Goal: Task Accomplishment & Management: Complete application form

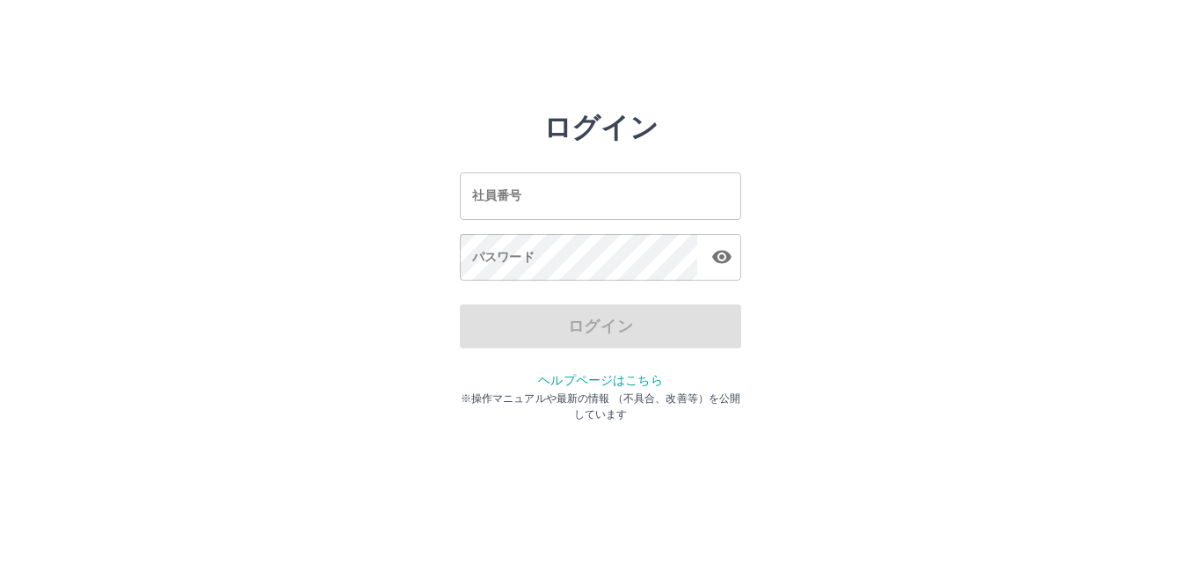
click at [645, 198] on input "社員番号" at bounding box center [600, 195] width 281 height 47
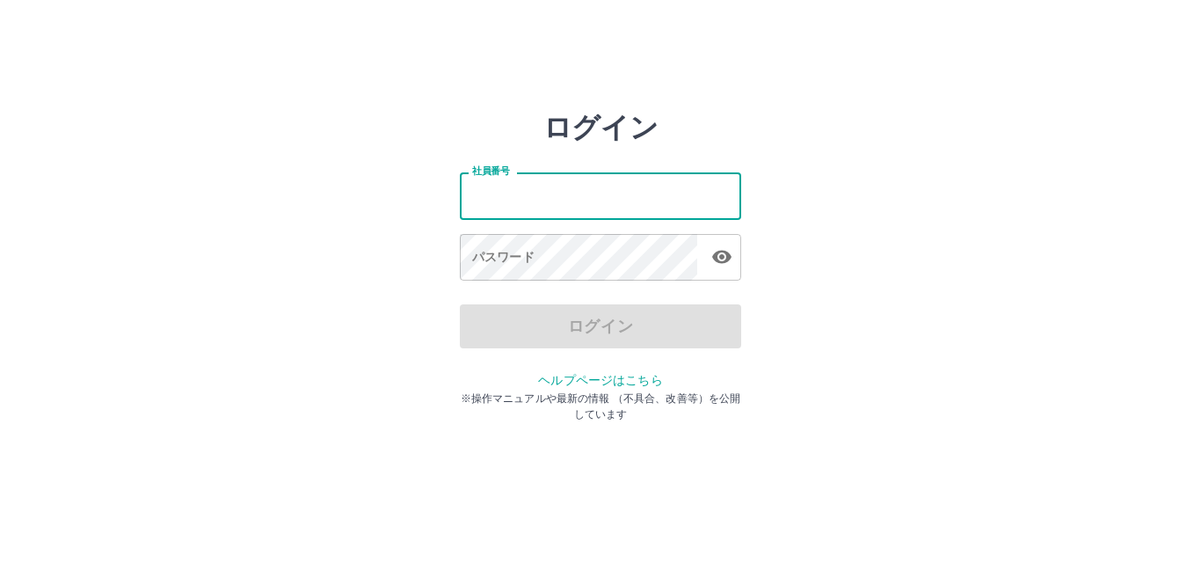
type input "*******"
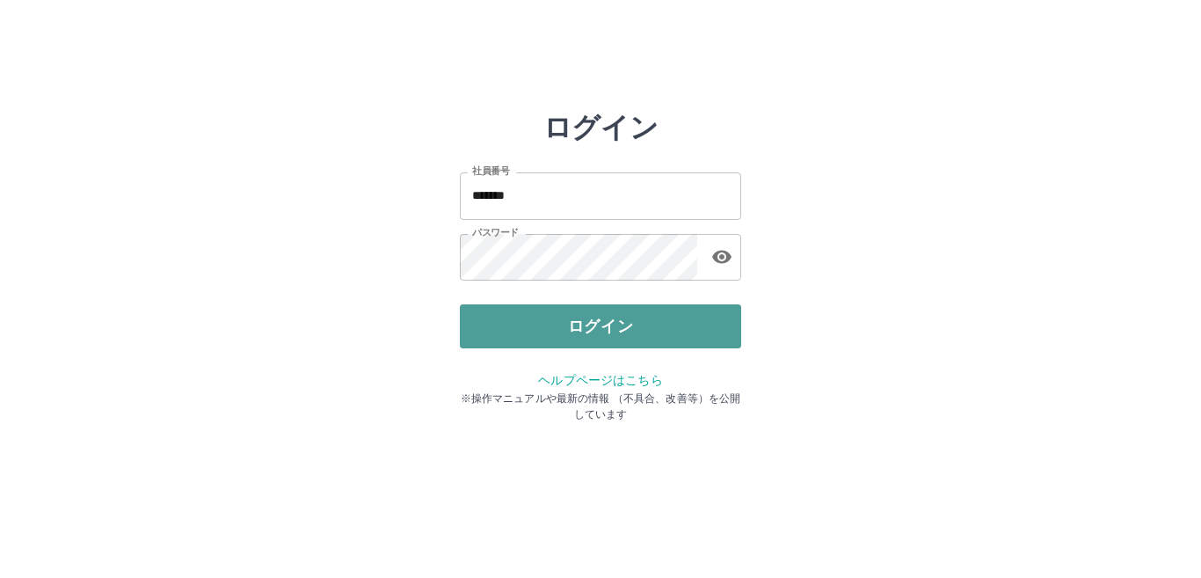
click at [598, 340] on button "ログイン" at bounding box center [600, 326] width 281 height 44
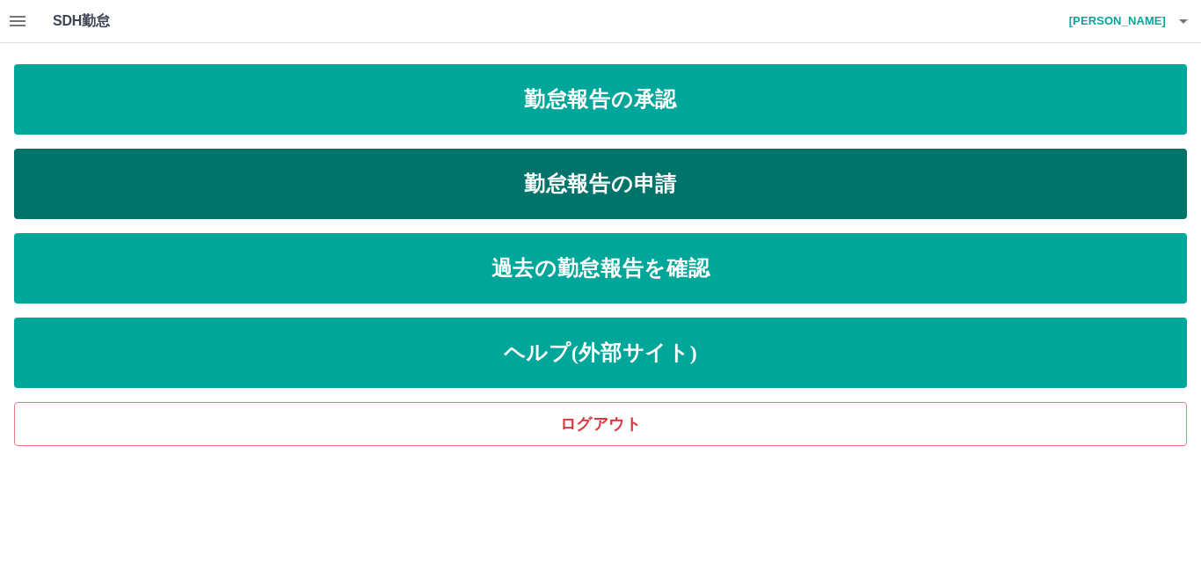
click at [615, 171] on link "勤怠報告の申請" at bounding box center [600, 184] width 1173 height 70
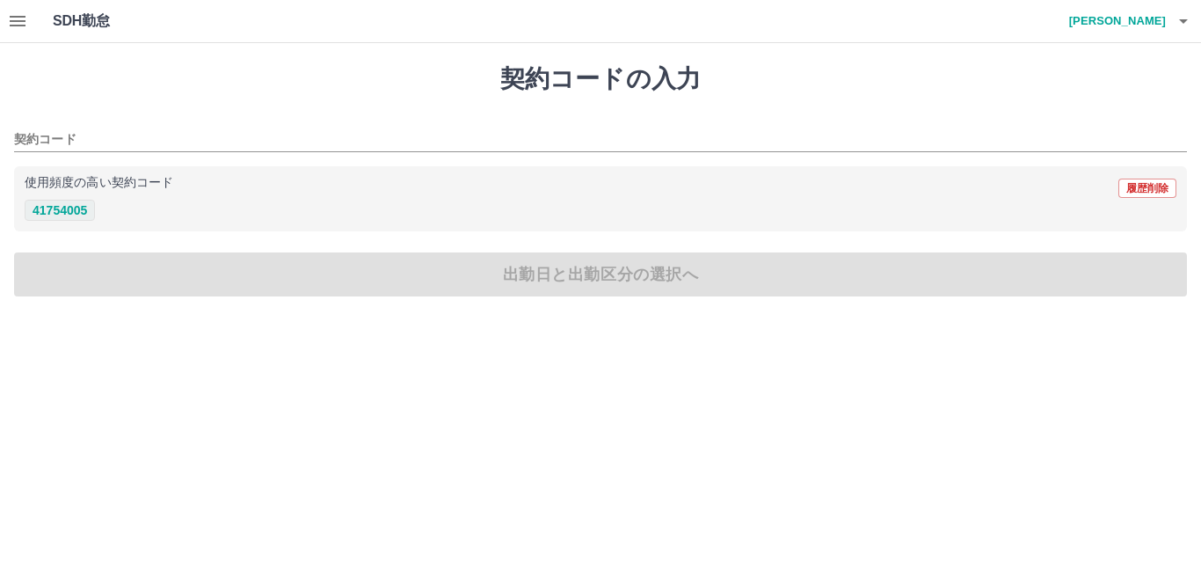
click at [77, 209] on button "41754005" at bounding box center [60, 210] width 70 height 21
type input "********"
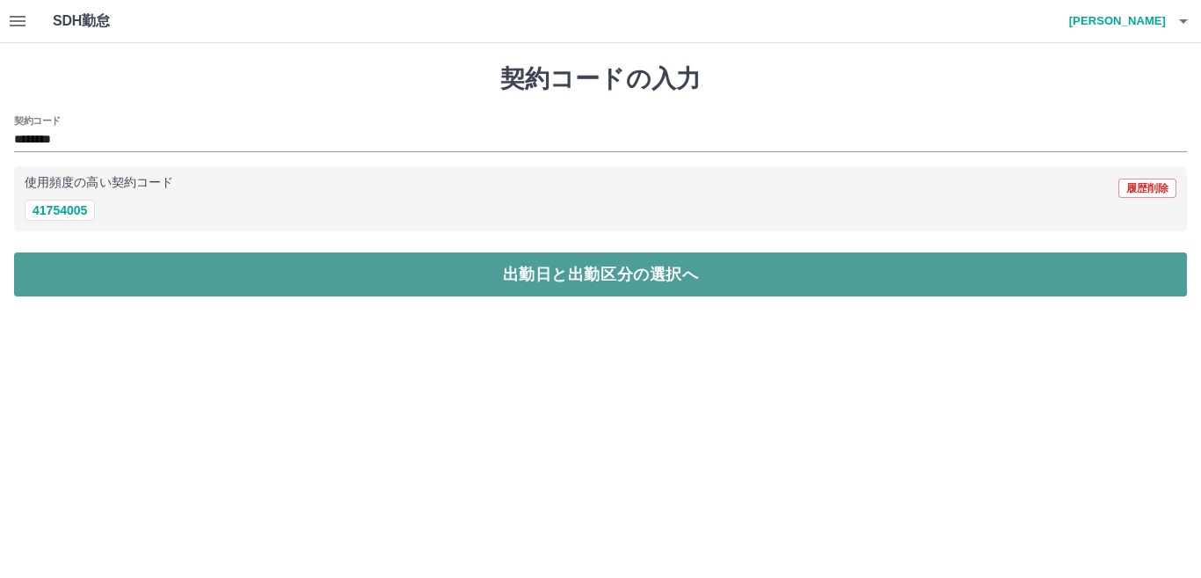
click at [523, 265] on button "出勤日と出勤区分の選択へ" at bounding box center [600, 274] width 1173 height 44
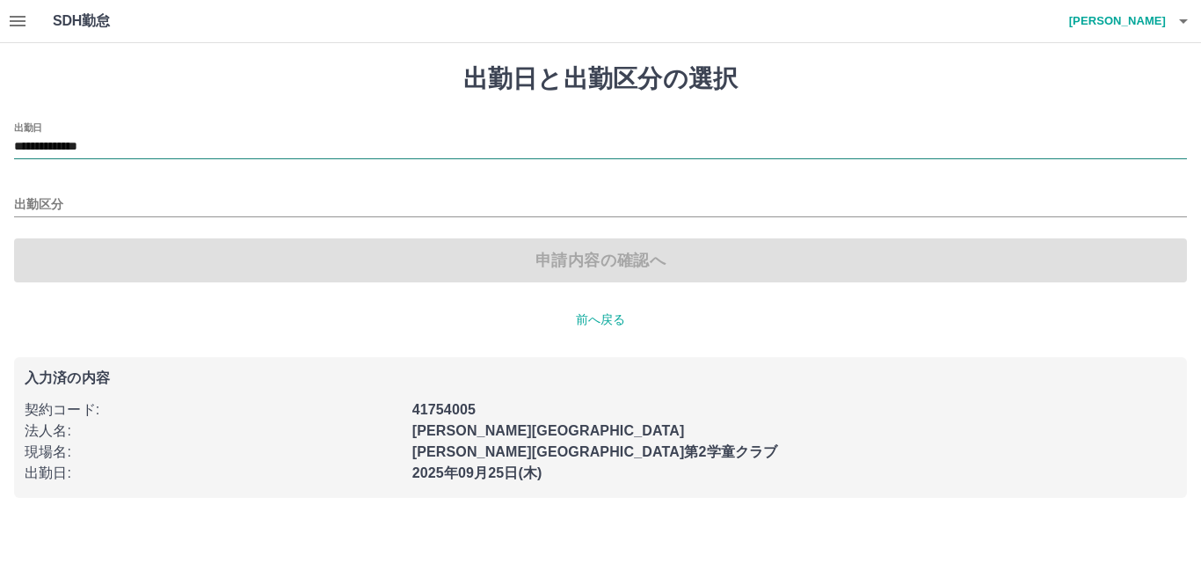
click at [128, 149] on input "**********" at bounding box center [600, 147] width 1173 height 22
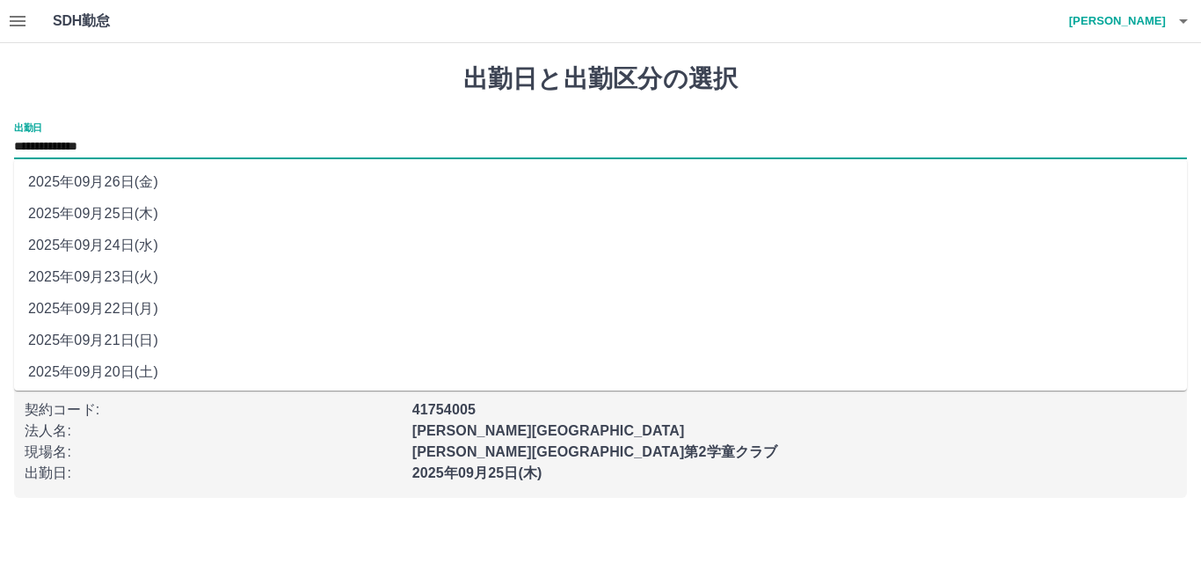
click at [141, 237] on li "2025年09月24日(水)" at bounding box center [600, 246] width 1173 height 32
type input "**********"
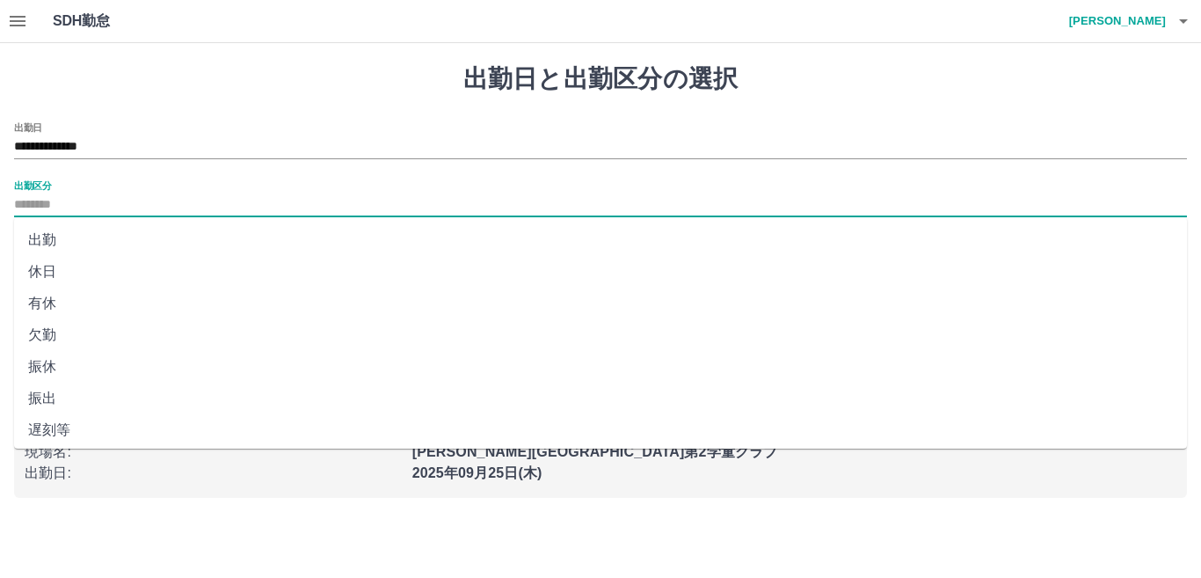
click at [64, 207] on input "出勤区分" at bounding box center [600, 205] width 1173 height 22
click at [63, 310] on li "有休" at bounding box center [600, 304] width 1173 height 32
type input "**"
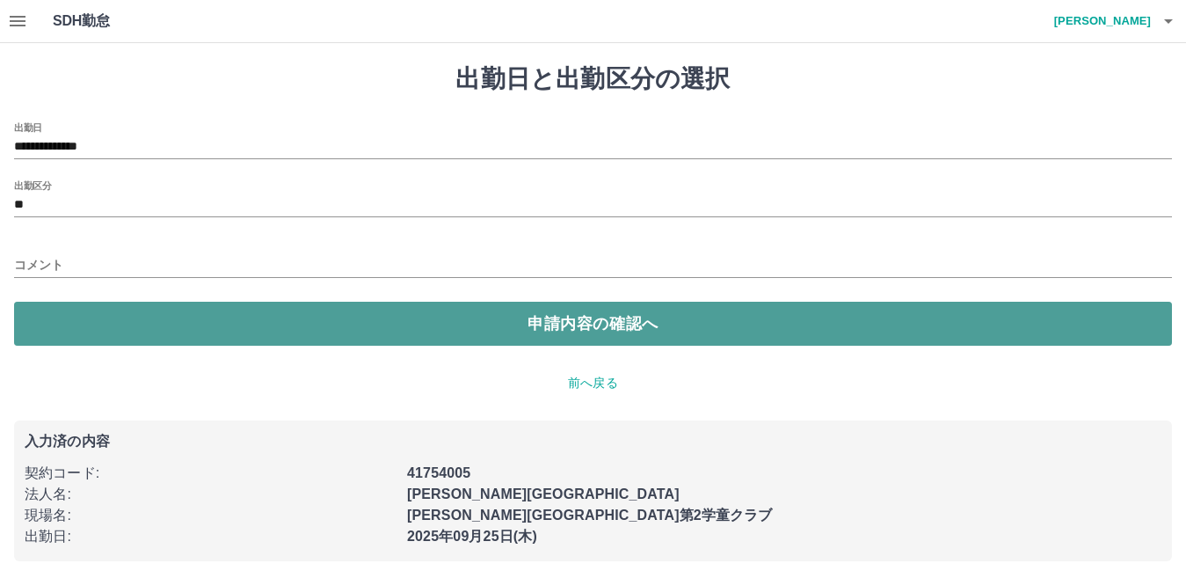
drag, startPoint x: 620, startPoint y: 323, endPoint x: 607, endPoint y: 324, distance: 13.3
click at [620, 324] on button "申請内容の確認へ" at bounding box center [593, 324] width 1158 height 44
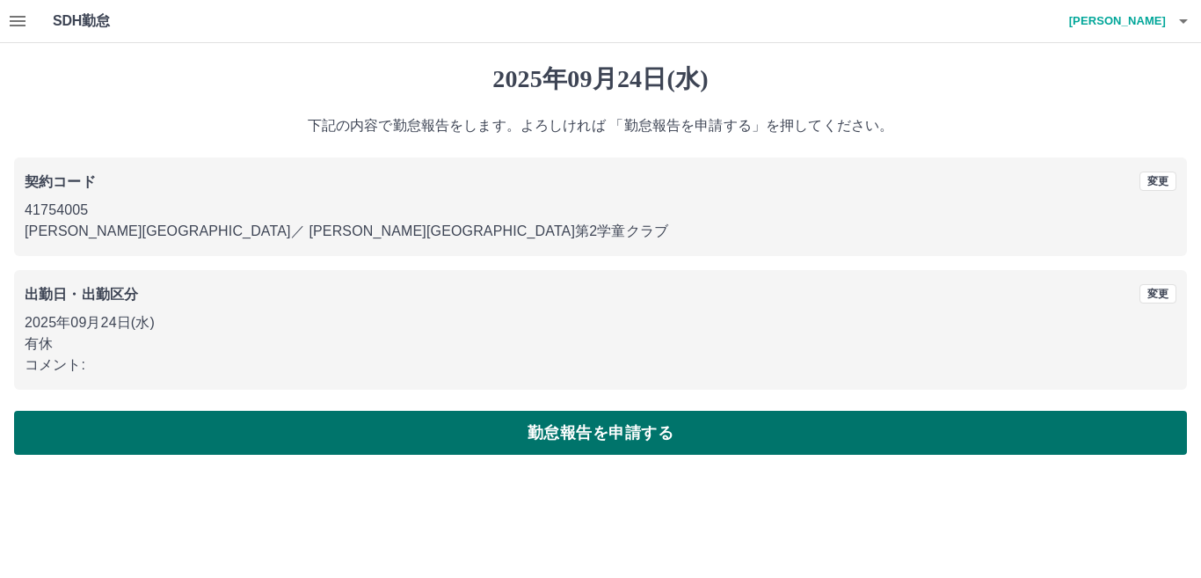
click at [651, 431] on button "勤怠報告を申請する" at bounding box center [600, 433] width 1173 height 44
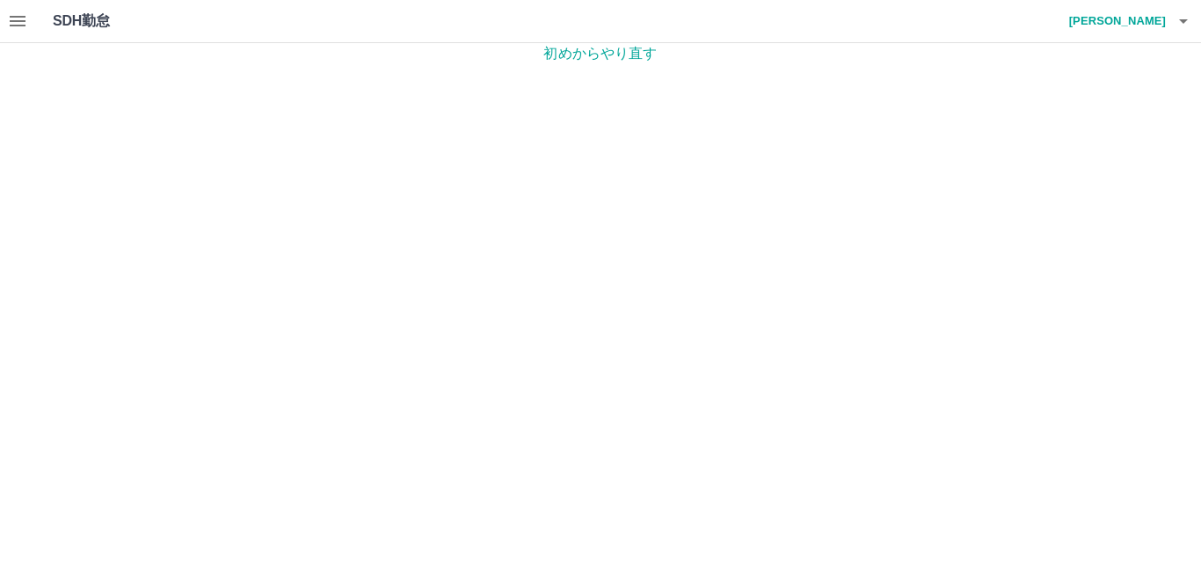
click at [616, 55] on p "初めからやり直す" at bounding box center [600, 53] width 1201 height 21
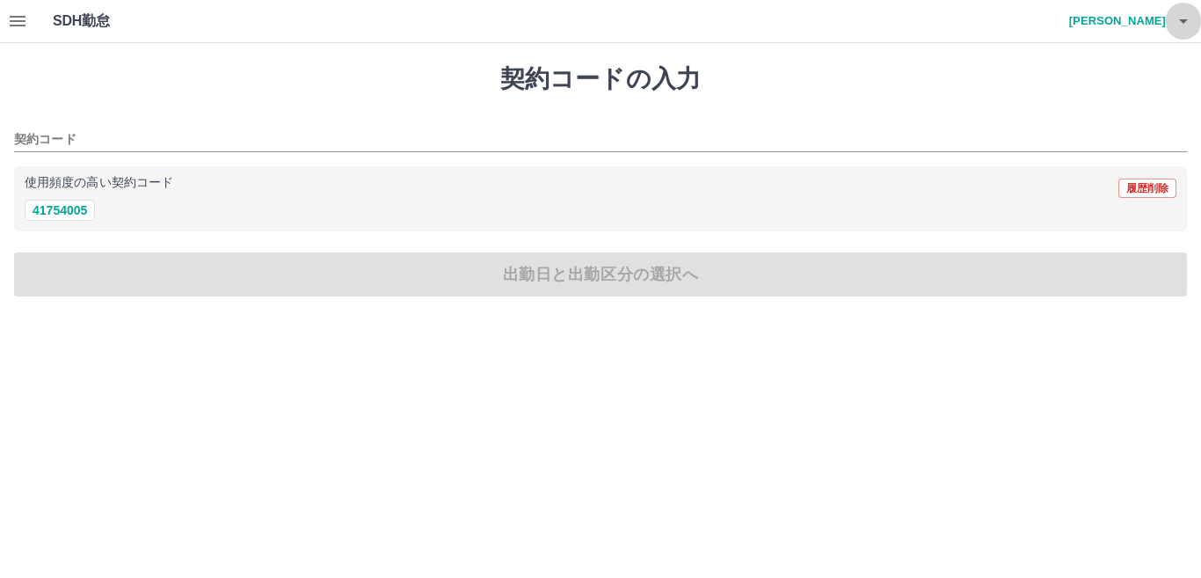
click at [1181, 19] on icon "button" at bounding box center [1183, 21] width 9 height 4
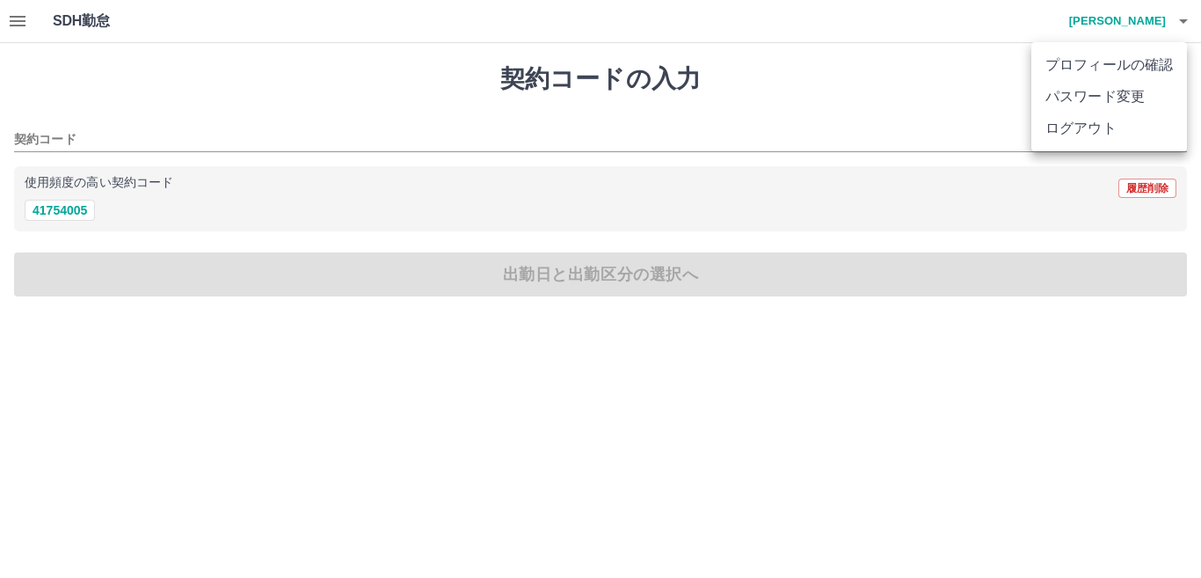
click at [1082, 128] on li "ログアウト" at bounding box center [1109, 129] width 156 height 32
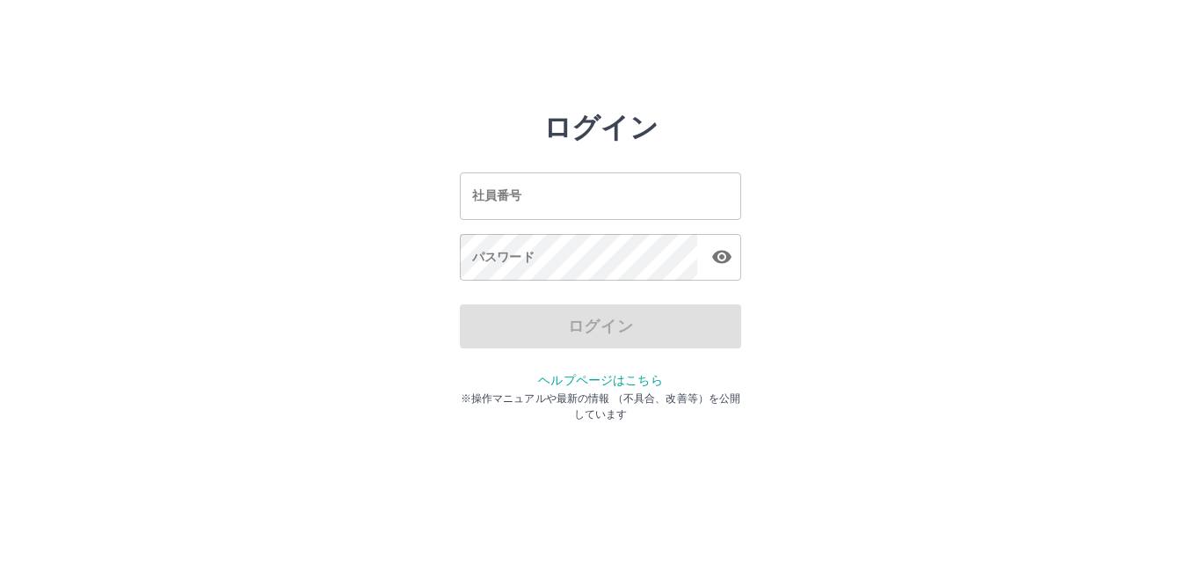
click at [591, 209] on input "社員番号" at bounding box center [600, 195] width 281 height 47
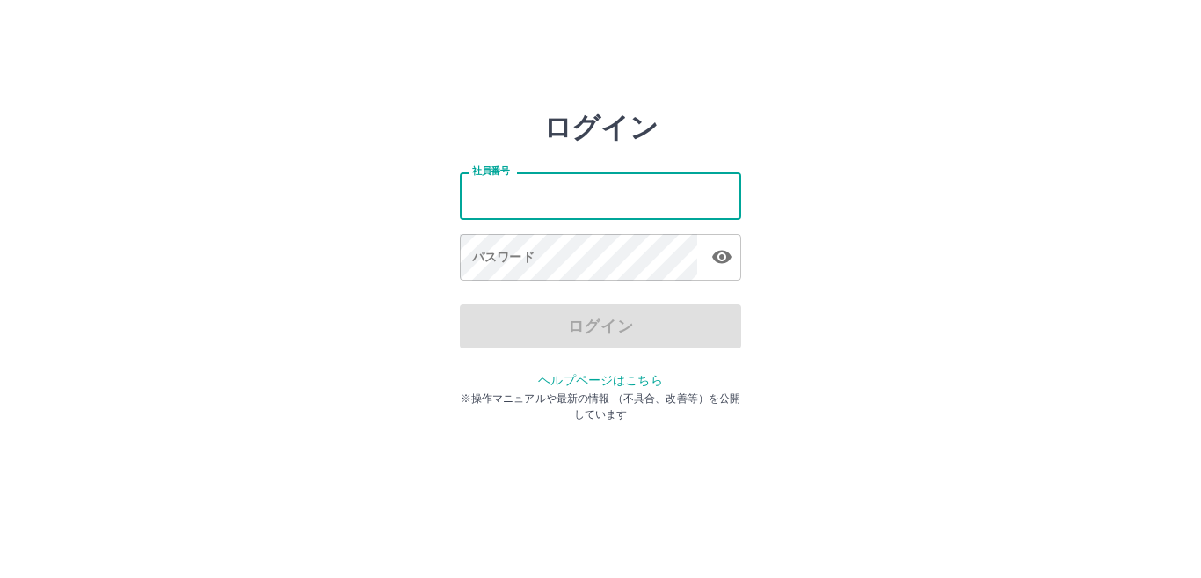
type input "*******"
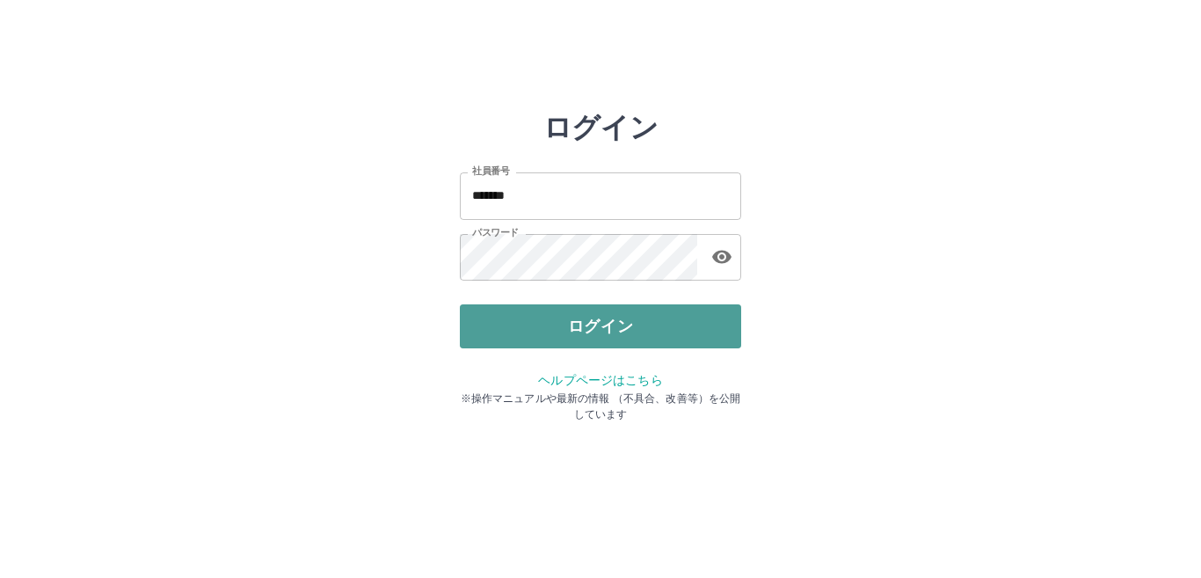
click at [625, 317] on button "ログイン" at bounding box center [600, 326] width 281 height 44
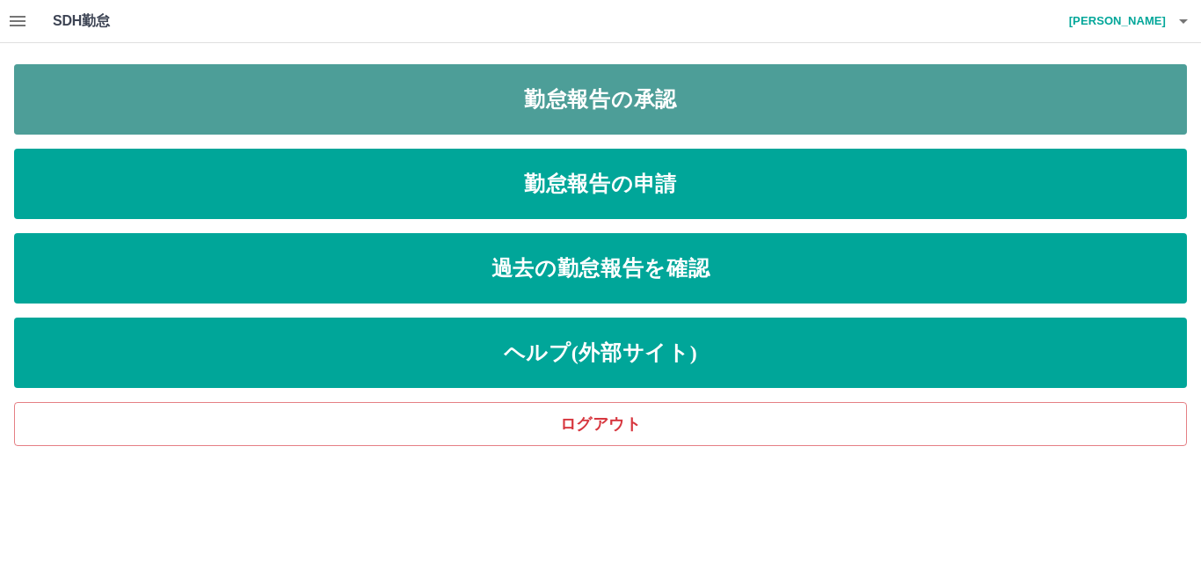
click at [690, 91] on link "勤怠報告の承認" at bounding box center [600, 99] width 1173 height 70
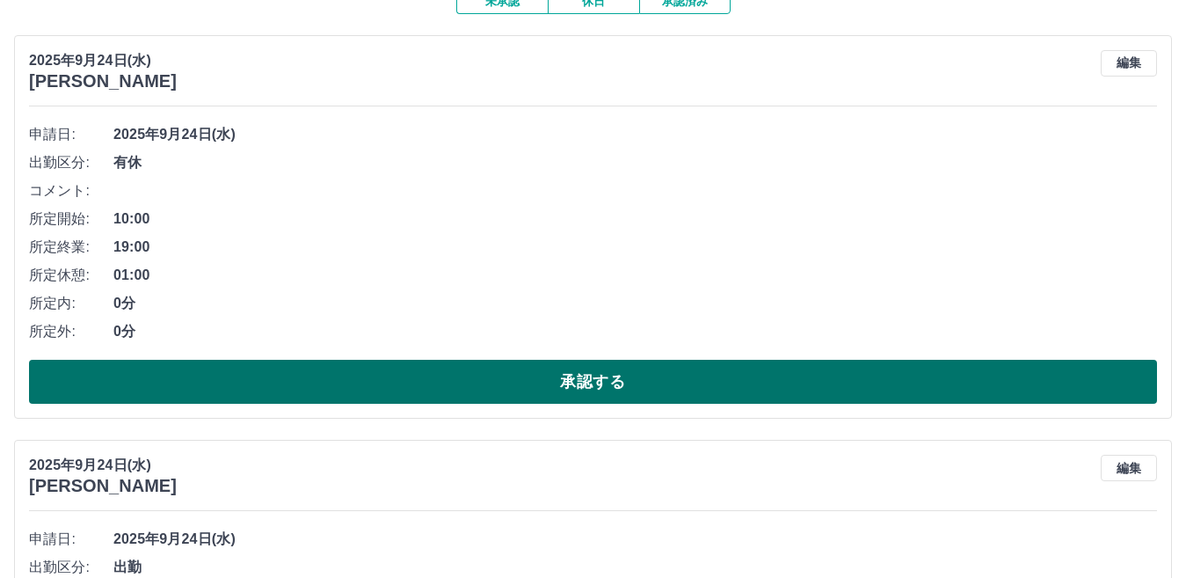
scroll to position [176, 0]
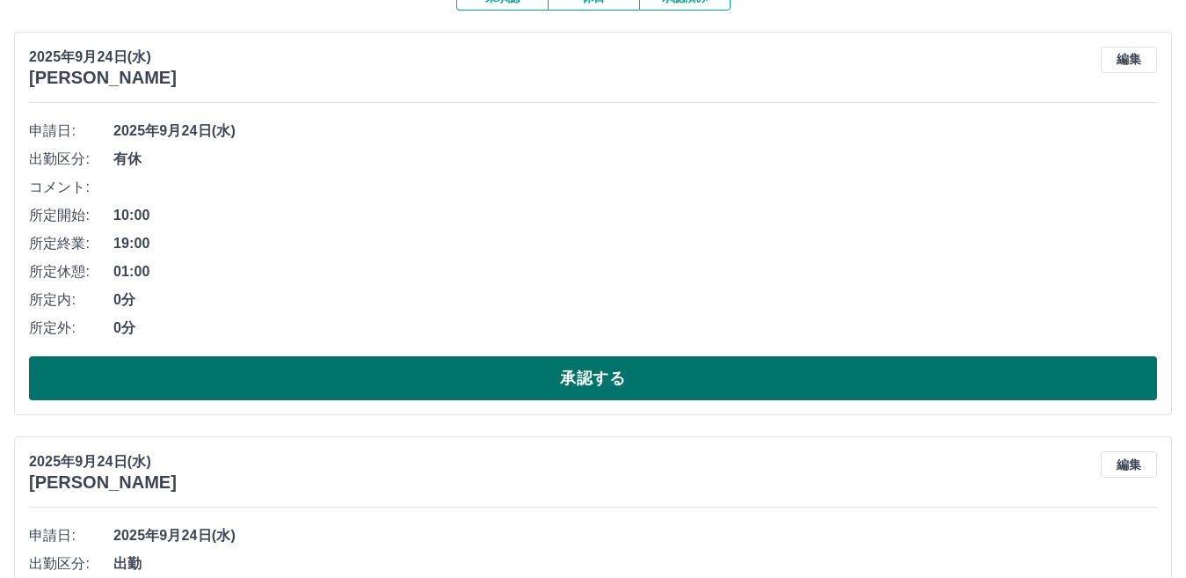
click at [565, 371] on button "承認する" at bounding box center [593, 378] width 1128 height 44
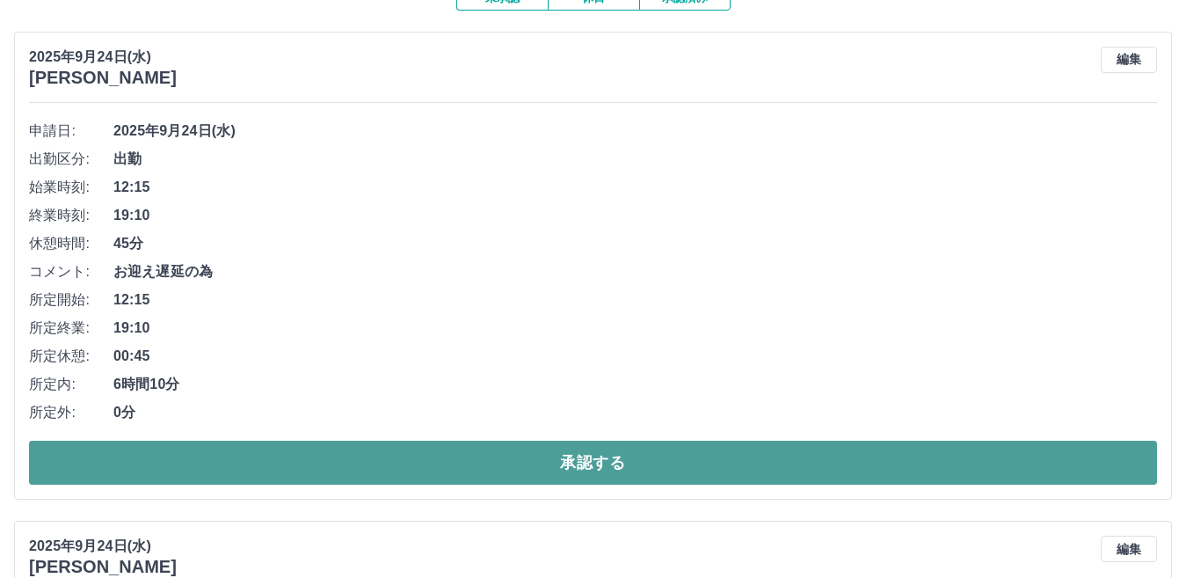
click at [594, 465] on button "承認する" at bounding box center [593, 463] width 1128 height 44
click at [639, 458] on button "承認する" at bounding box center [593, 463] width 1128 height 44
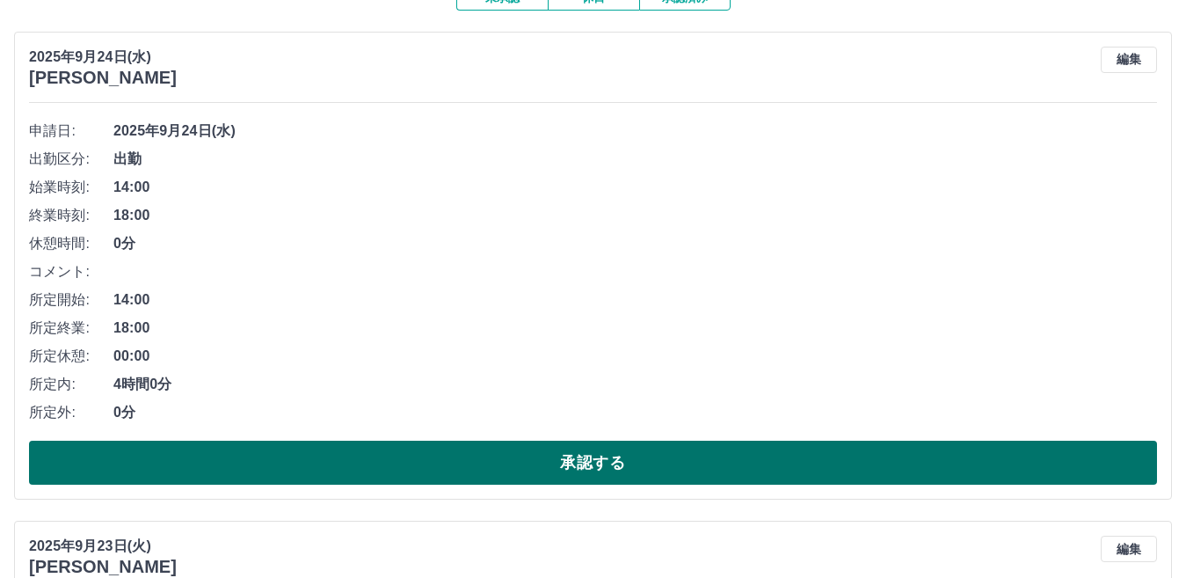
click at [568, 459] on button "承認する" at bounding box center [593, 463] width 1128 height 44
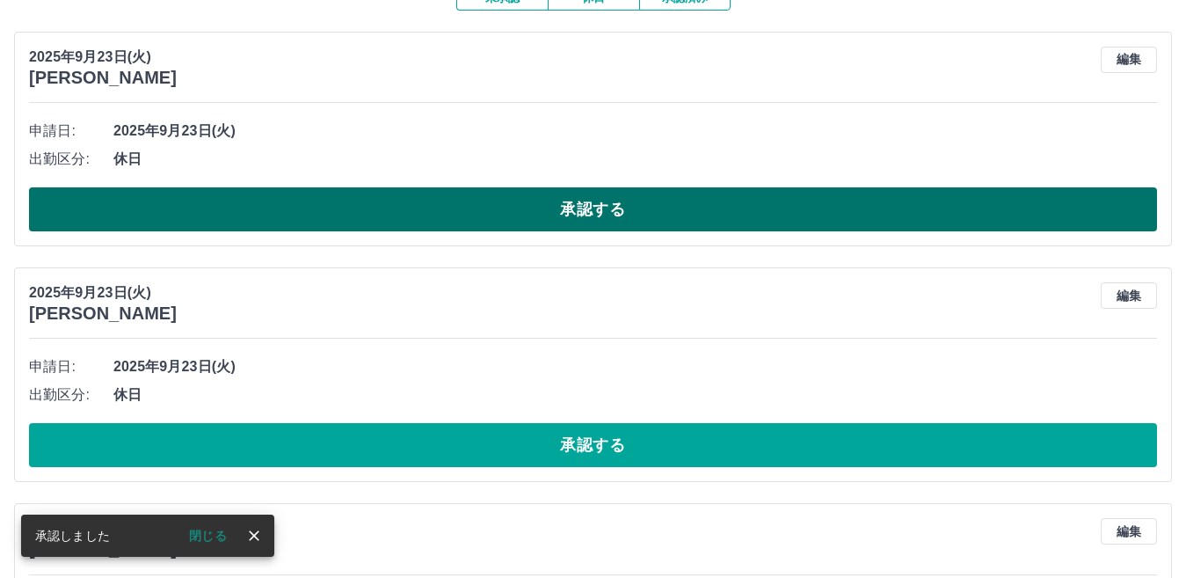
click at [636, 206] on button "承認する" at bounding box center [593, 209] width 1128 height 44
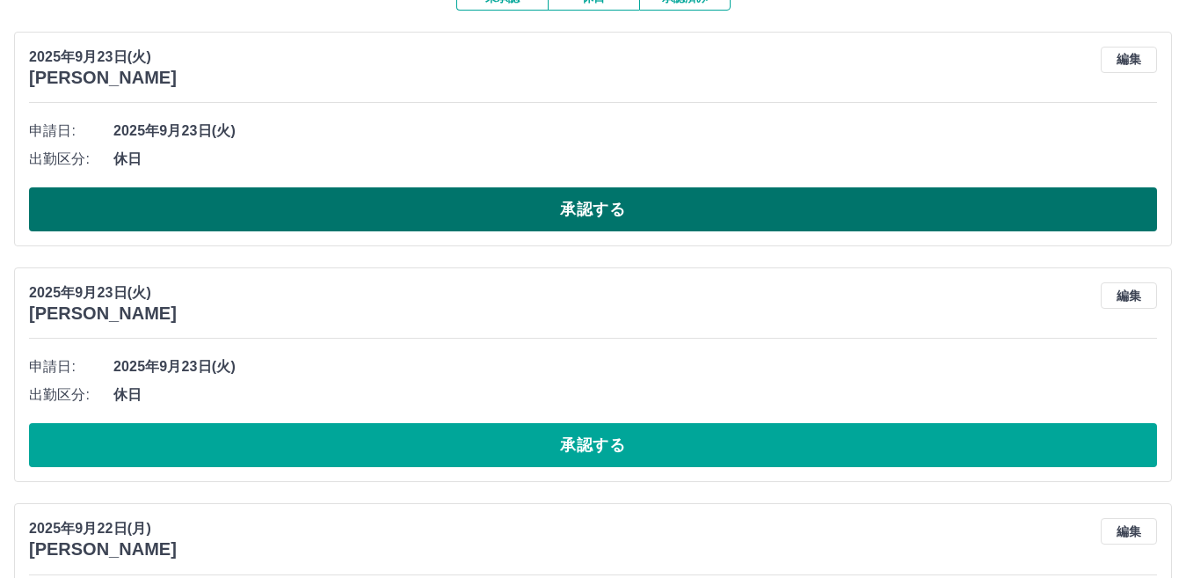
click at [571, 212] on button "承認する" at bounding box center [593, 209] width 1128 height 44
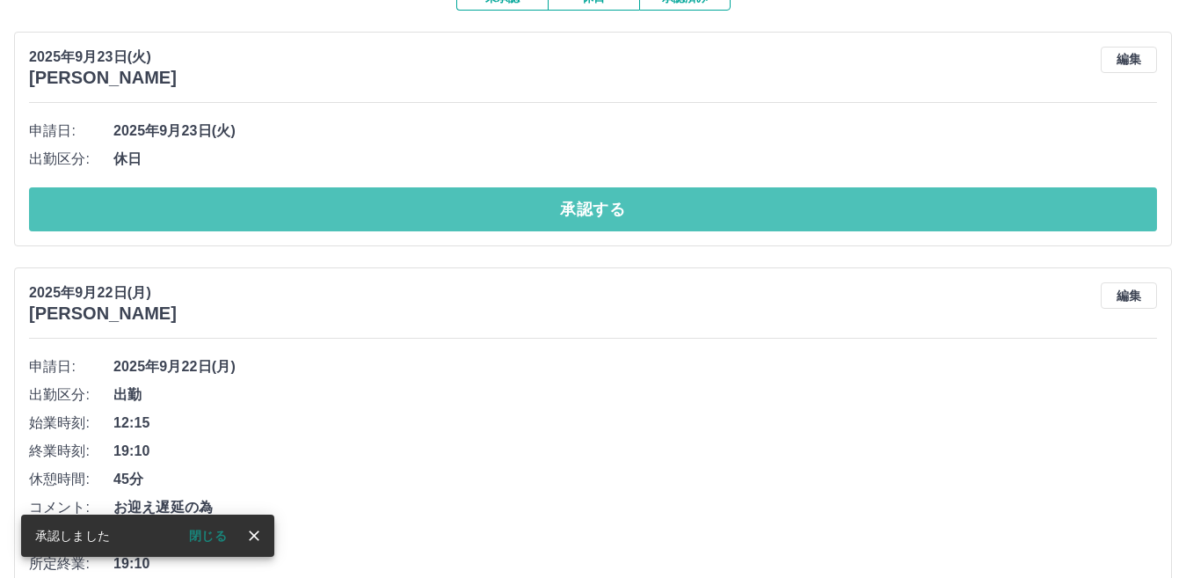
click at [571, 212] on button "承認する" at bounding box center [593, 209] width 1128 height 44
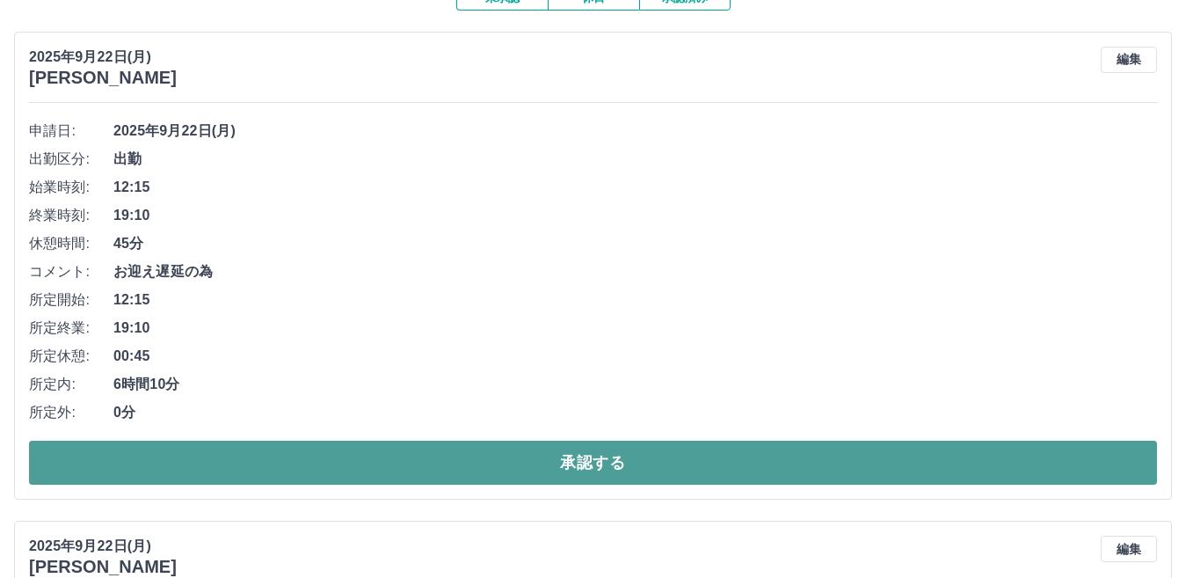
click at [619, 460] on button "承認する" at bounding box center [593, 463] width 1128 height 44
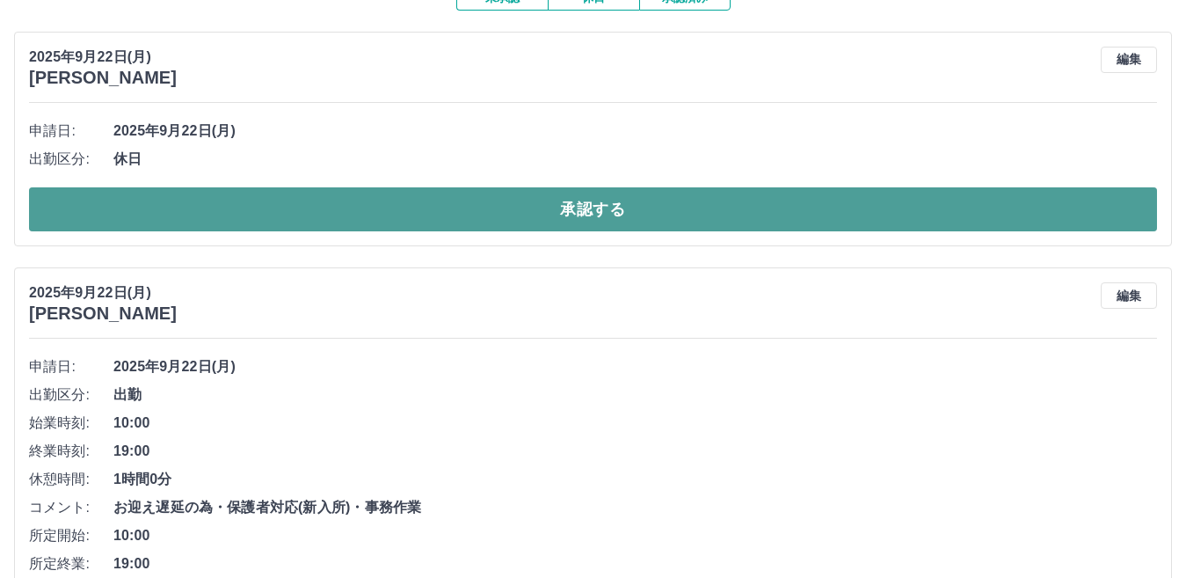
click at [601, 206] on button "承認する" at bounding box center [593, 209] width 1128 height 44
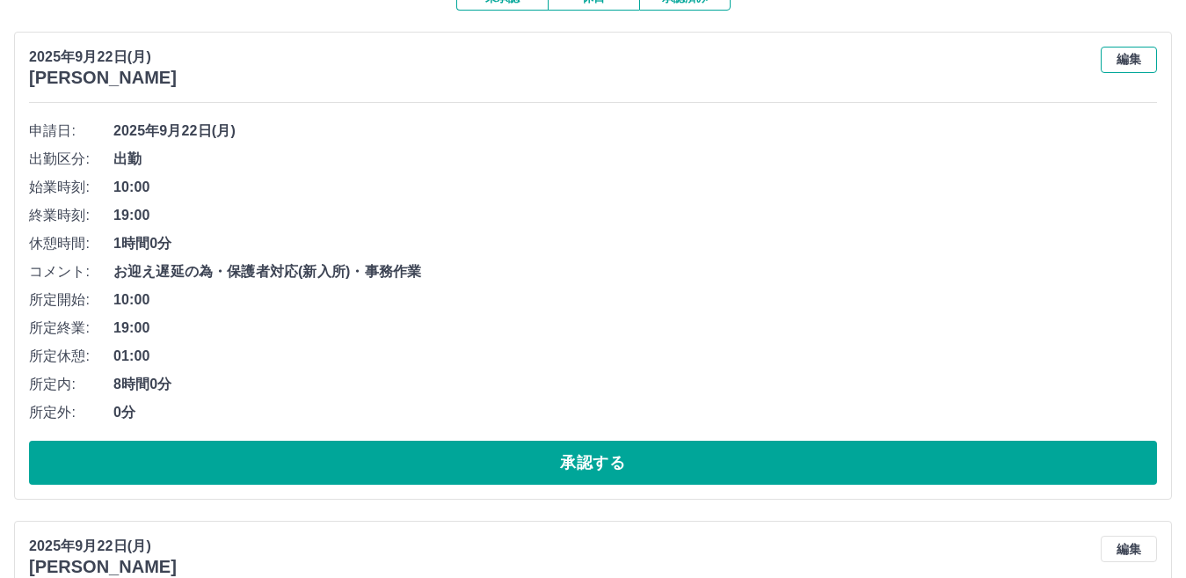
click at [1125, 53] on button "編集" at bounding box center [1129, 60] width 56 height 26
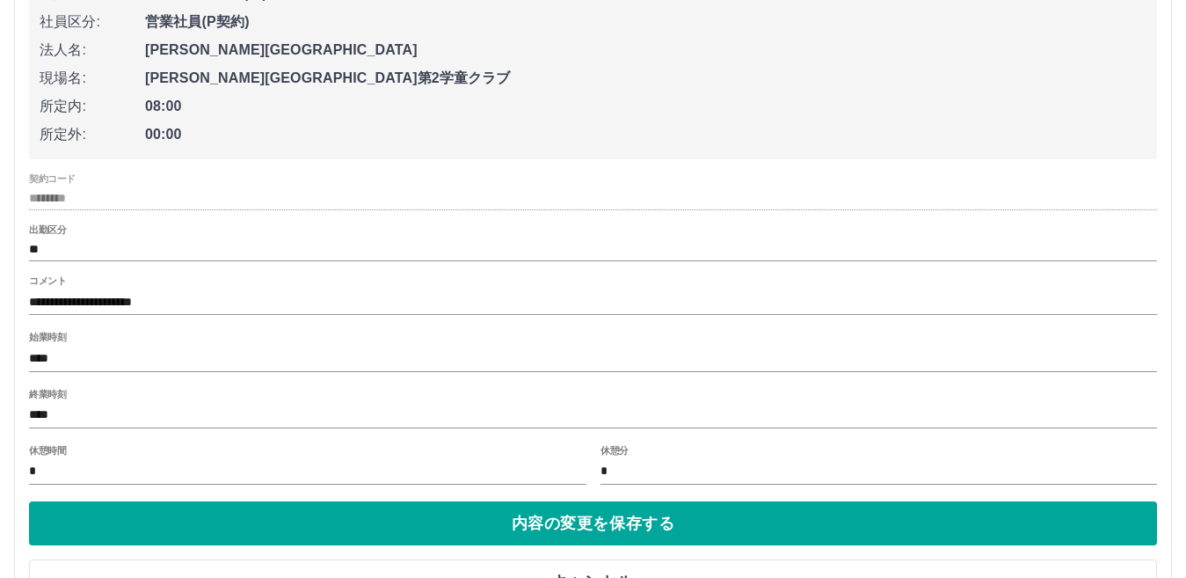
scroll to position [352, 0]
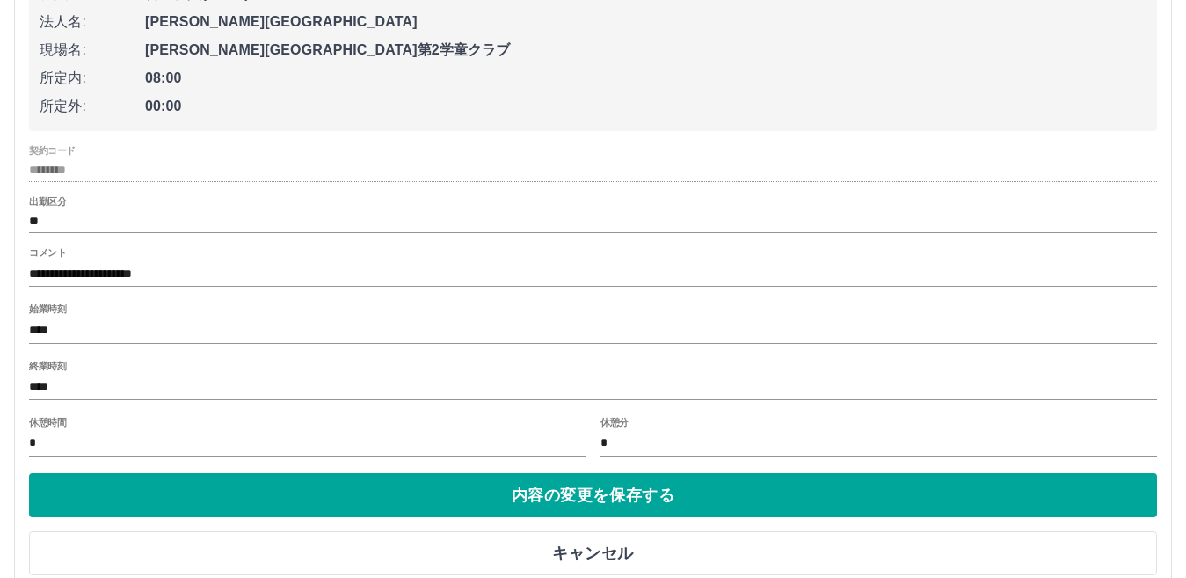
click at [131, 388] on input "****" at bounding box center [593, 388] width 1128 height 26
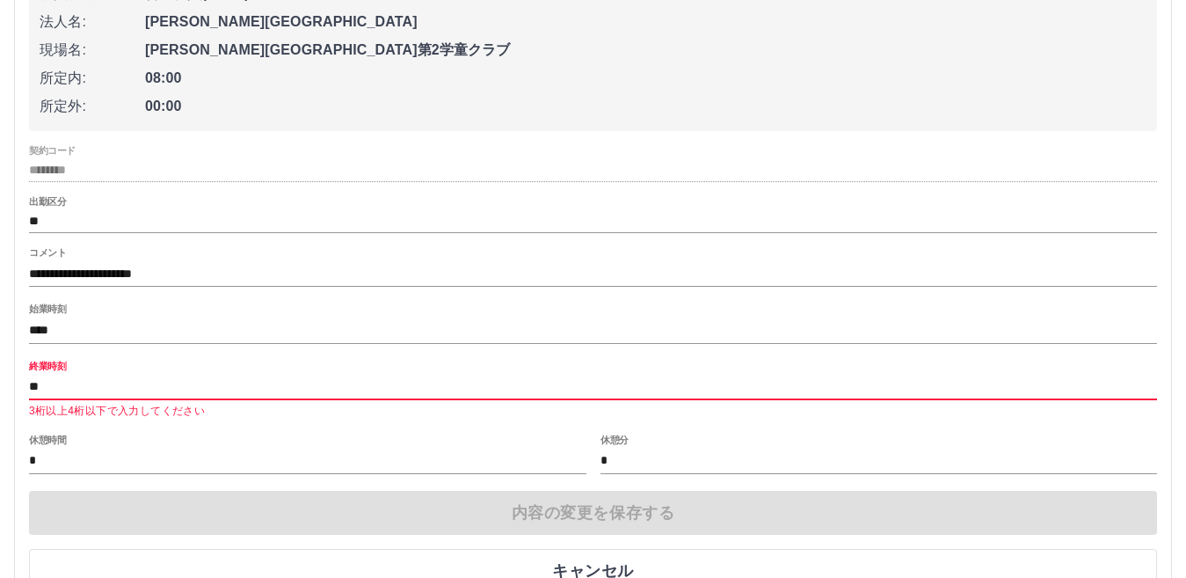
type input "*"
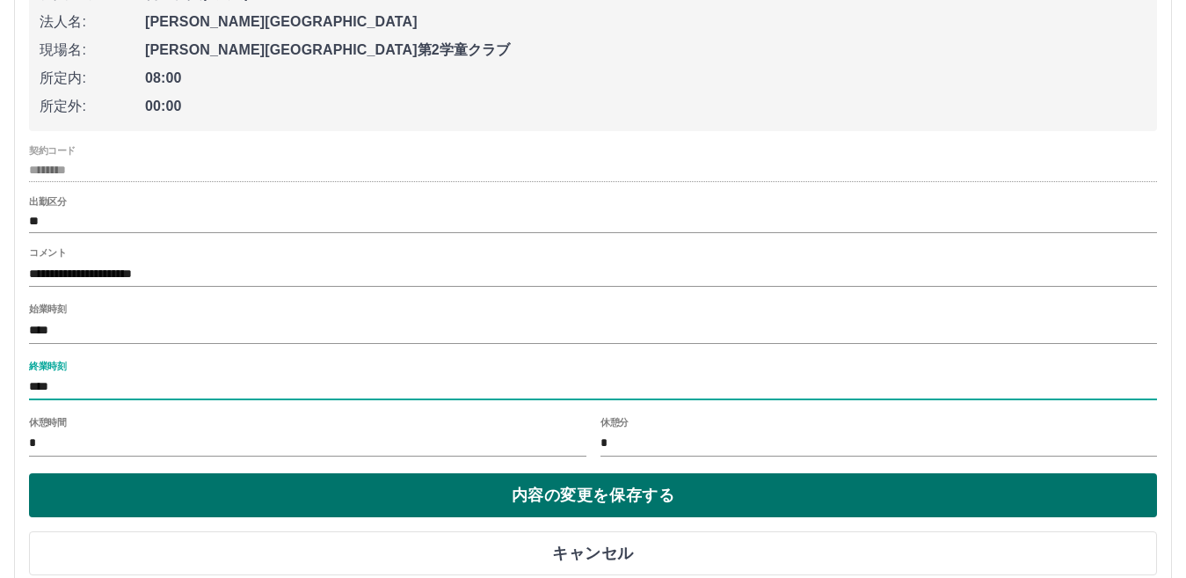
type input "****"
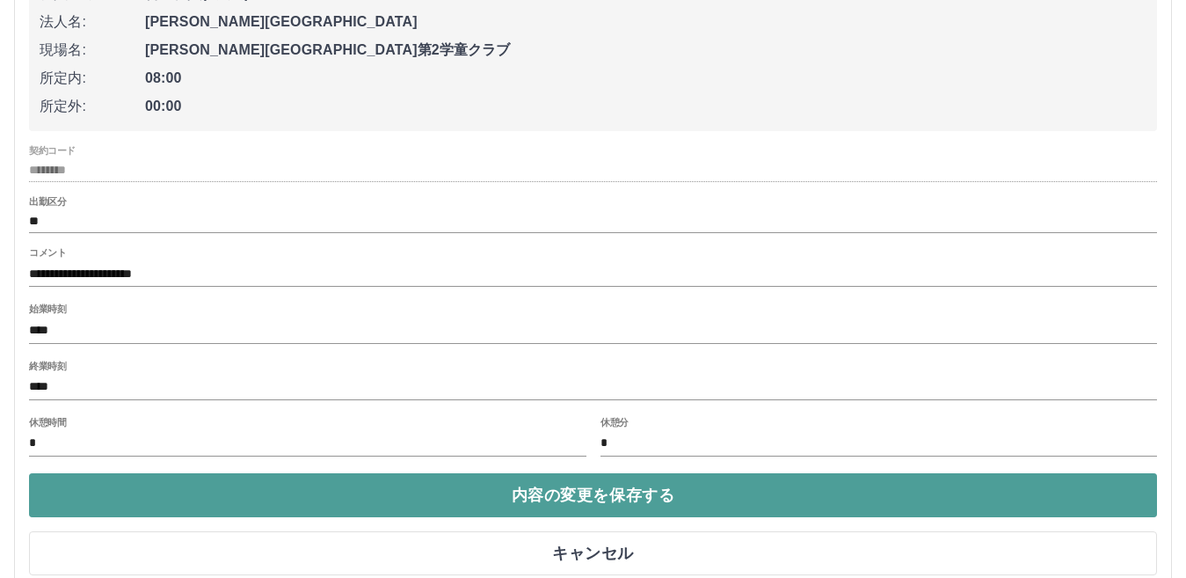
click at [626, 503] on button "内容の変更を保存する" at bounding box center [593, 495] width 1128 height 44
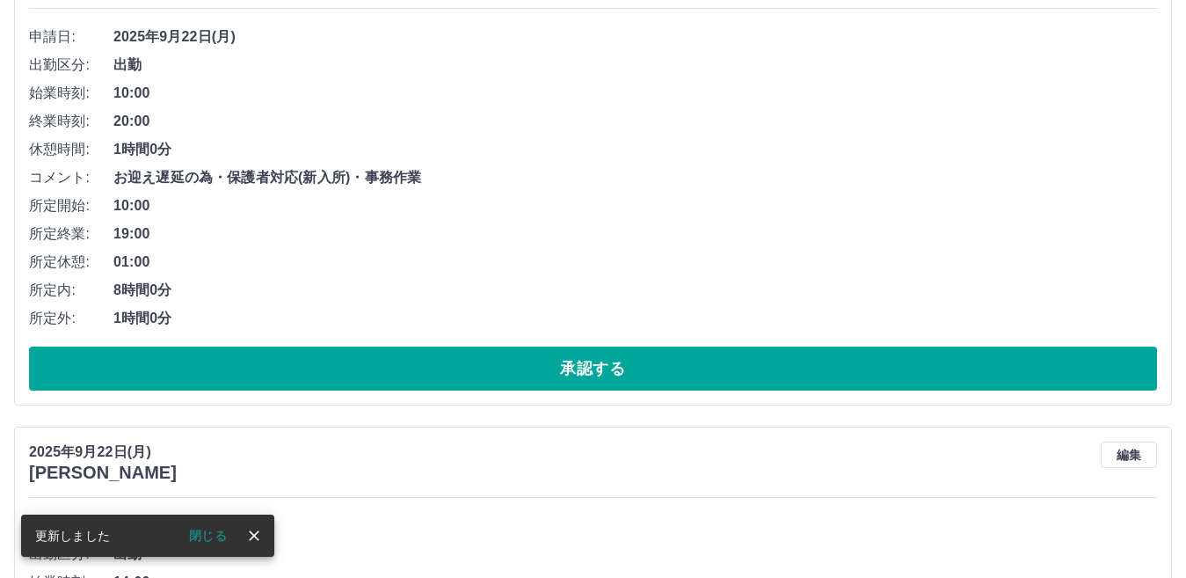
scroll to position [176, 0]
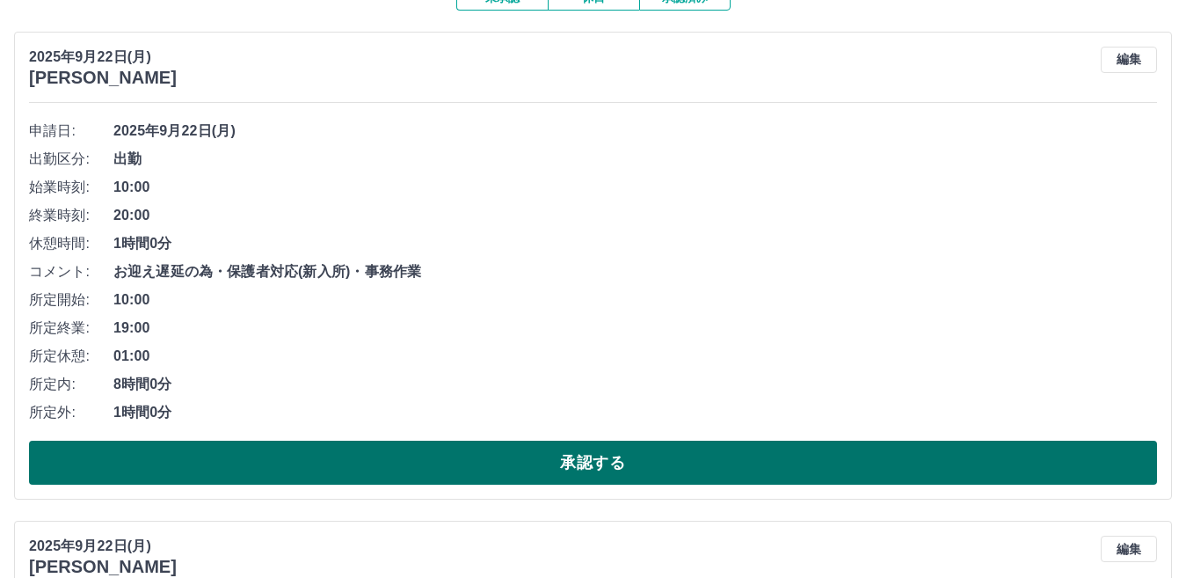
click at [638, 465] on button "承認する" at bounding box center [593, 463] width 1128 height 44
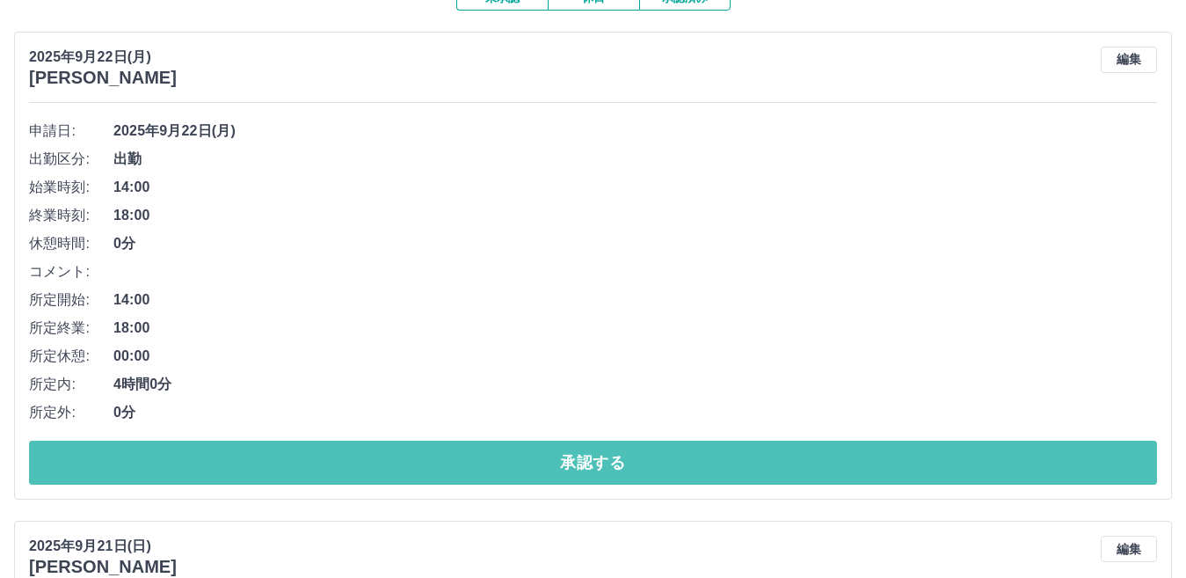
click at [638, 465] on button "承認する" at bounding box center [593, 463] width 1128 height 44
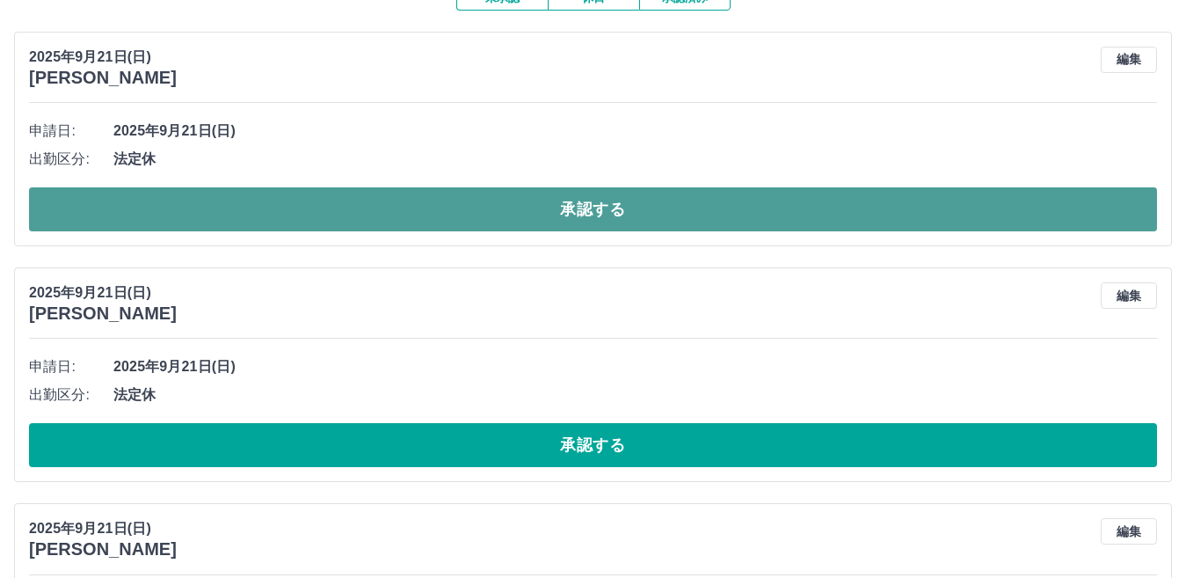
click at [579, 203] on button "承認する" at bounding box center [593, 209] width 1128 height 44
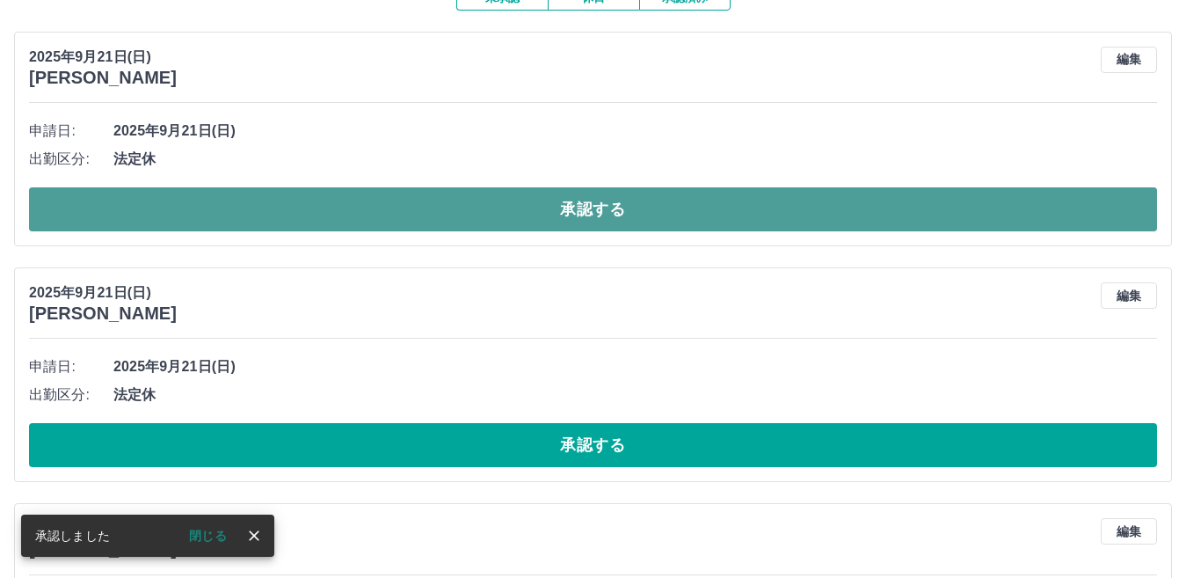
click at [570, 201] on button "承認する" at bounding box center [593, 209] width 1128 height 44
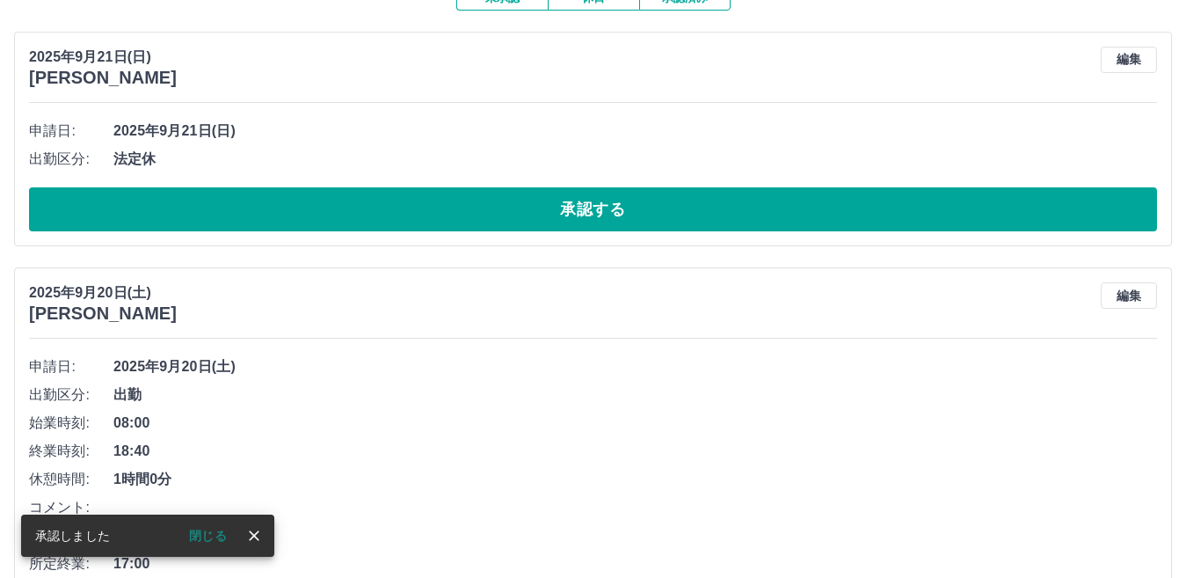
click at [570, 201] on button "承認する" at bounding box center [593, 209] width 1128 height 44
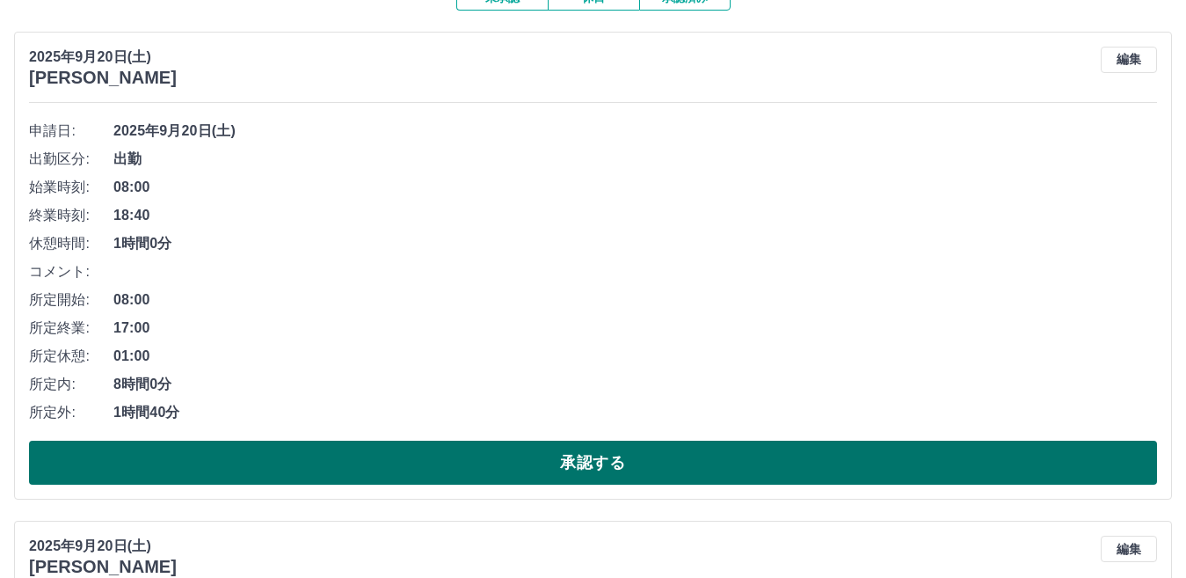
click at [550, 470] on button "承認する" at bounding box center [593, 463] width 1128 height 44
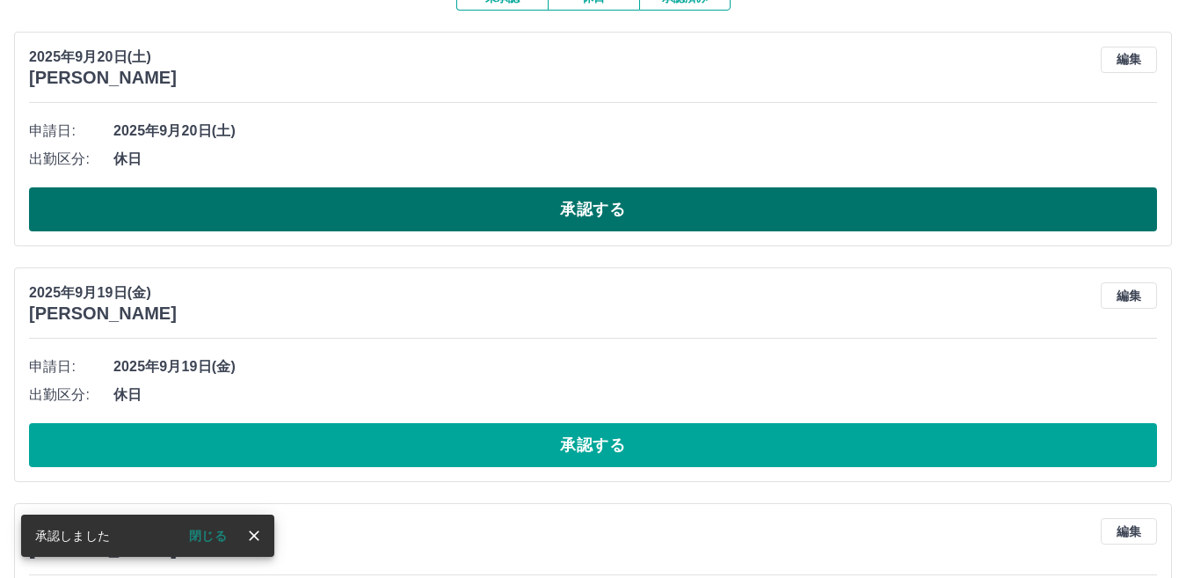
click at [612, 200] on button "承認する" at bounding box center [593, 209] width 1128 height 44
click at [597, 211] on button "承認する" at bounding box center [593, 209] width 1128 height 44
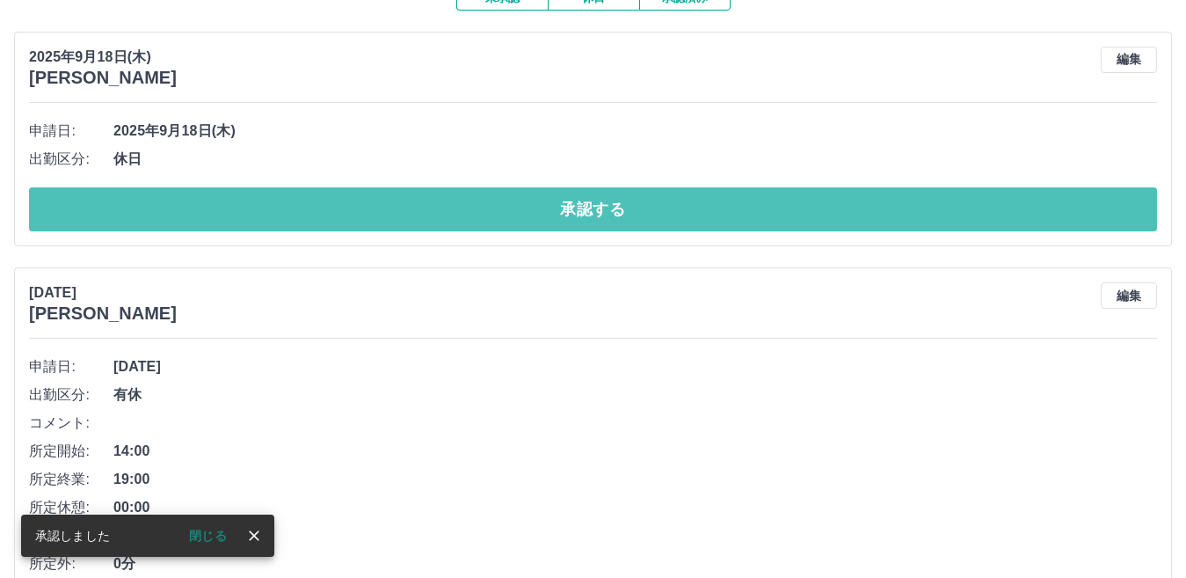
click at [597, 211] on button "承認する" at bounding box center [593, 209] width 1128 height 44
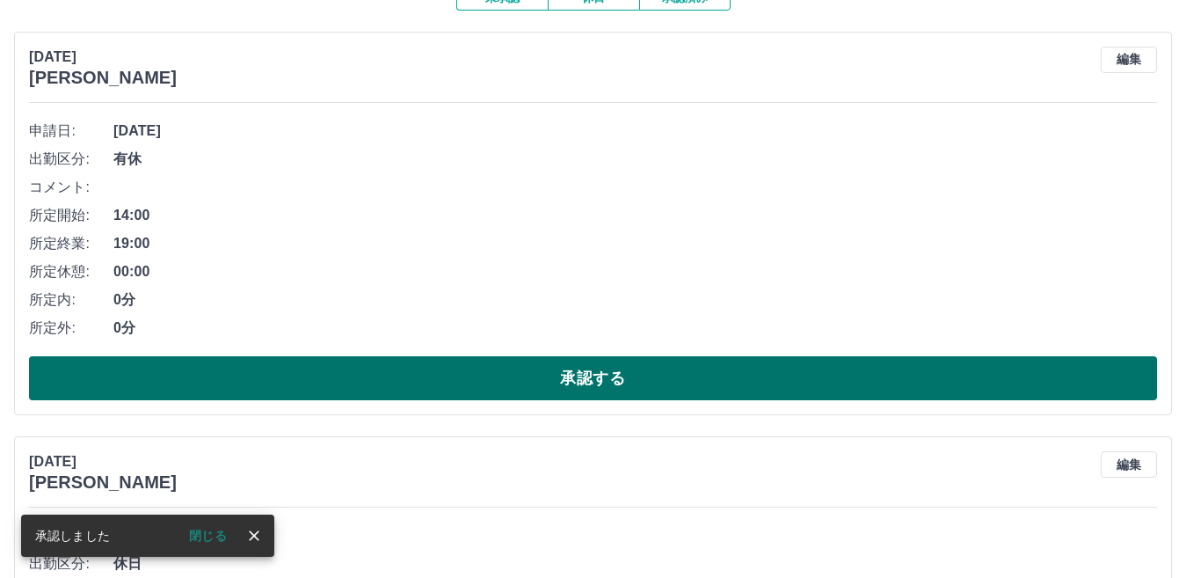
click at [602, 381] on button "承認する" at bounding box center [593, 378] width 1128 height 44
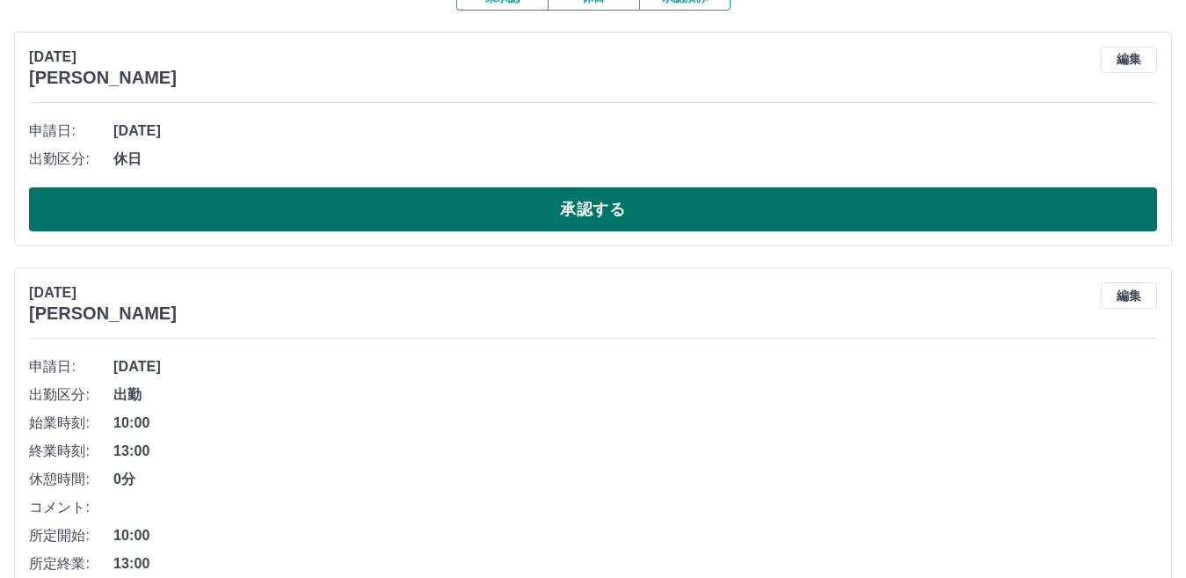
click at [601, 199] on button "承認する" at bounding box center [593, 209] width 1128 height 44
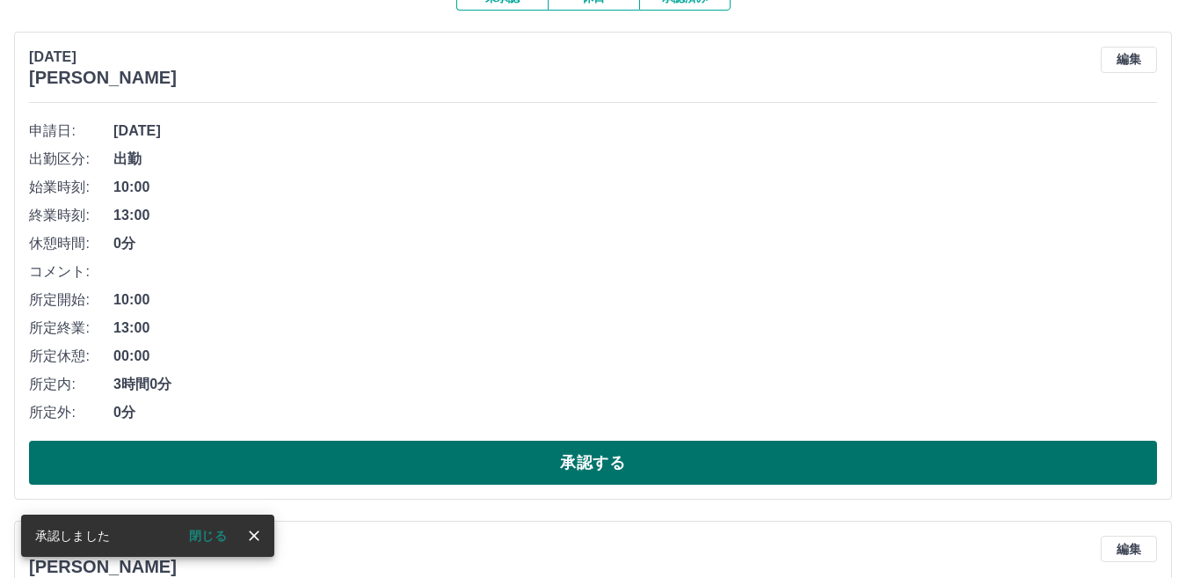
click at [633, 454] on button "承認する" at bounding box center [593, 463] width 1128 height 44
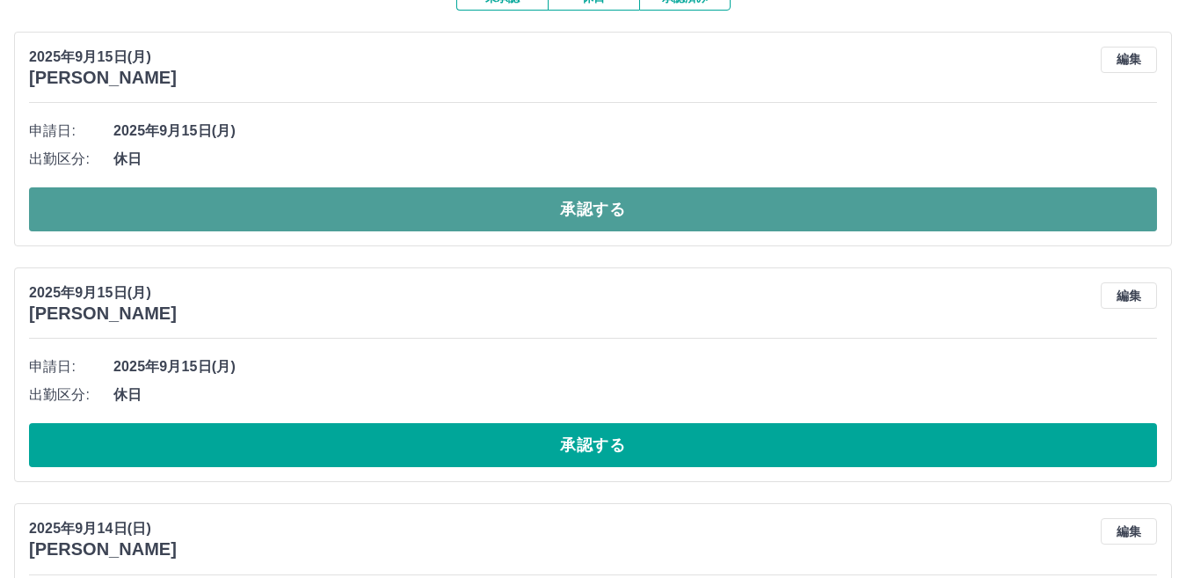
click at [594, 206] on button "承認する" at bounding box center [593, 209] width 1128 height 44
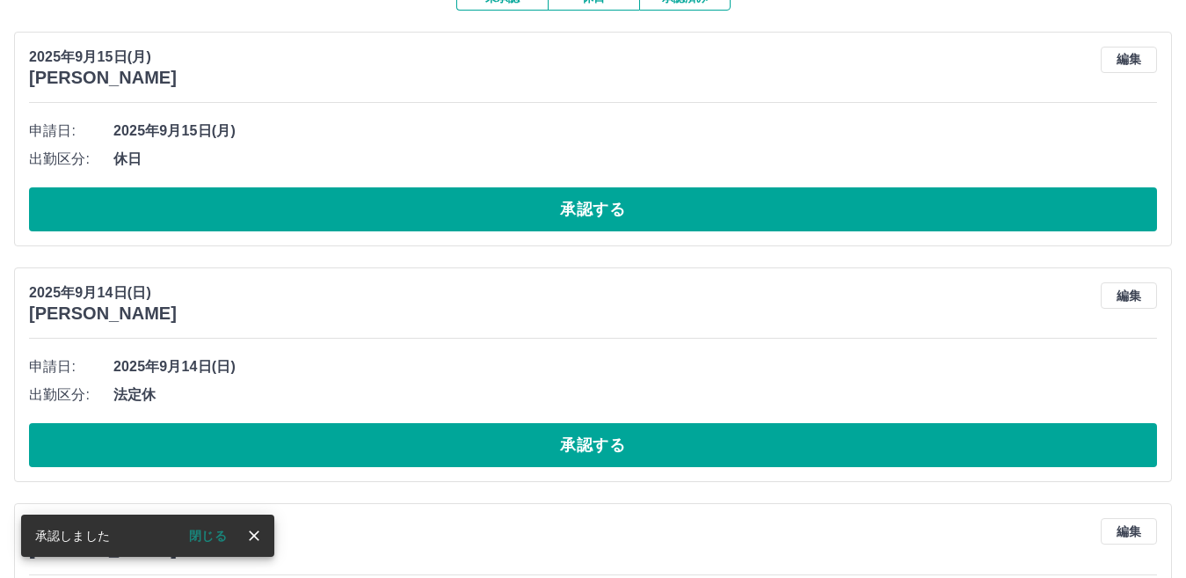
click at [594, 206] on button "承認する" at bounding box center [593, 209] width 1128 height 44
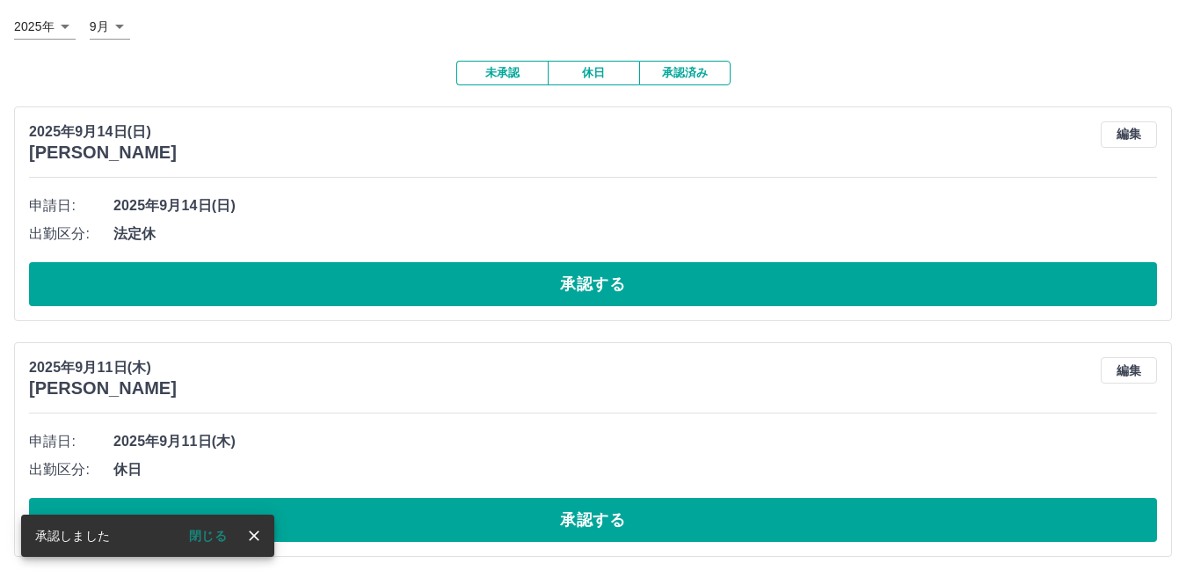
scroll to position [103, 0]
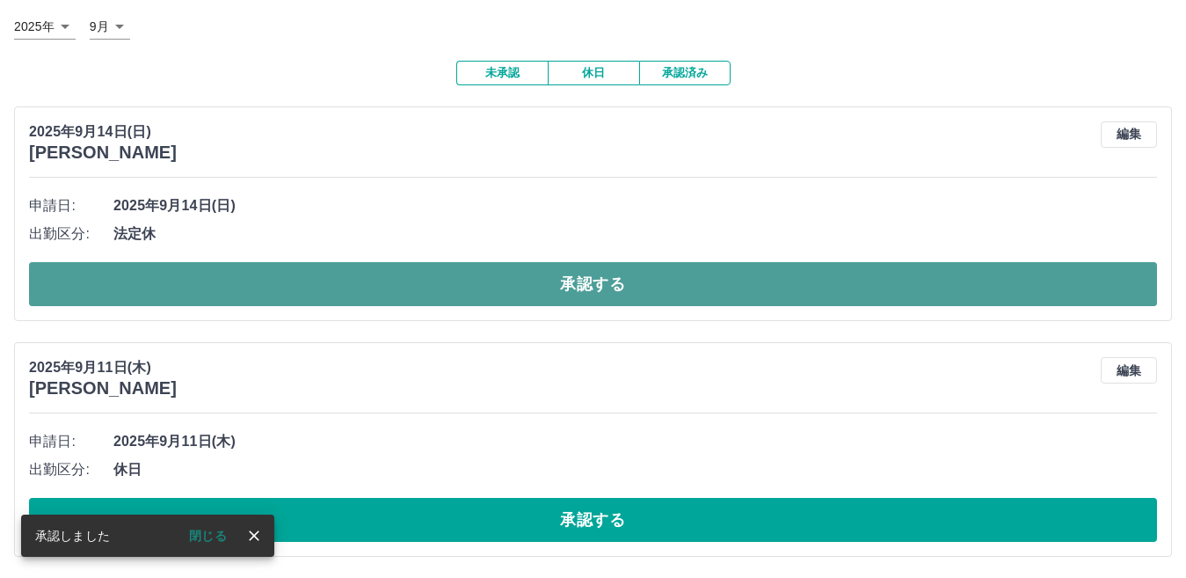
click at [581, 279] on button "承認する" at bounding box center [593, 284] width 1128 height 44
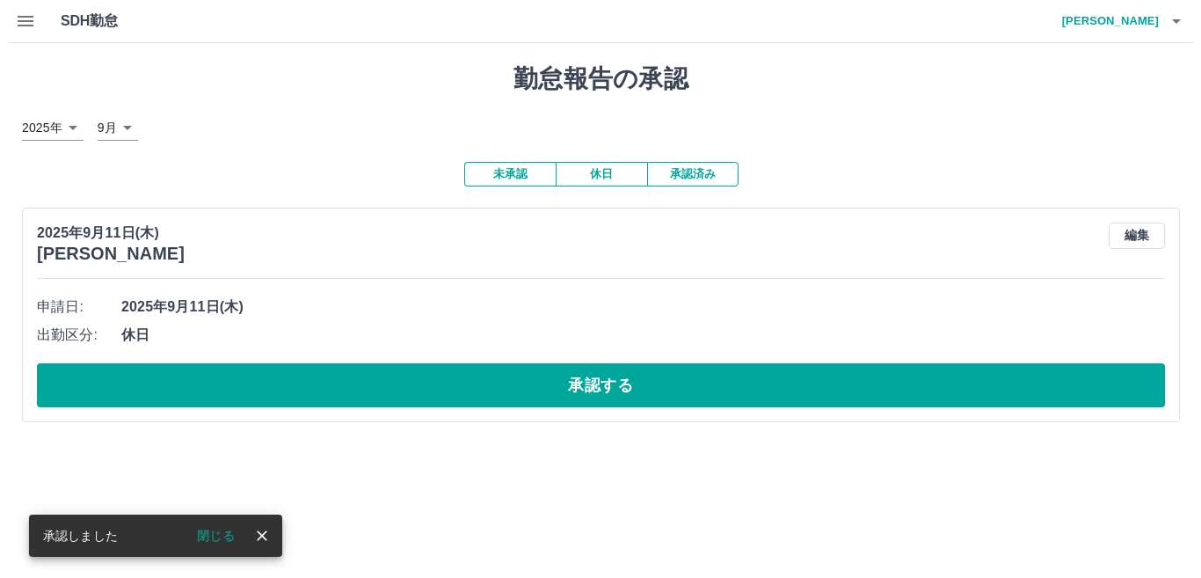
scroll to position [0, 0]
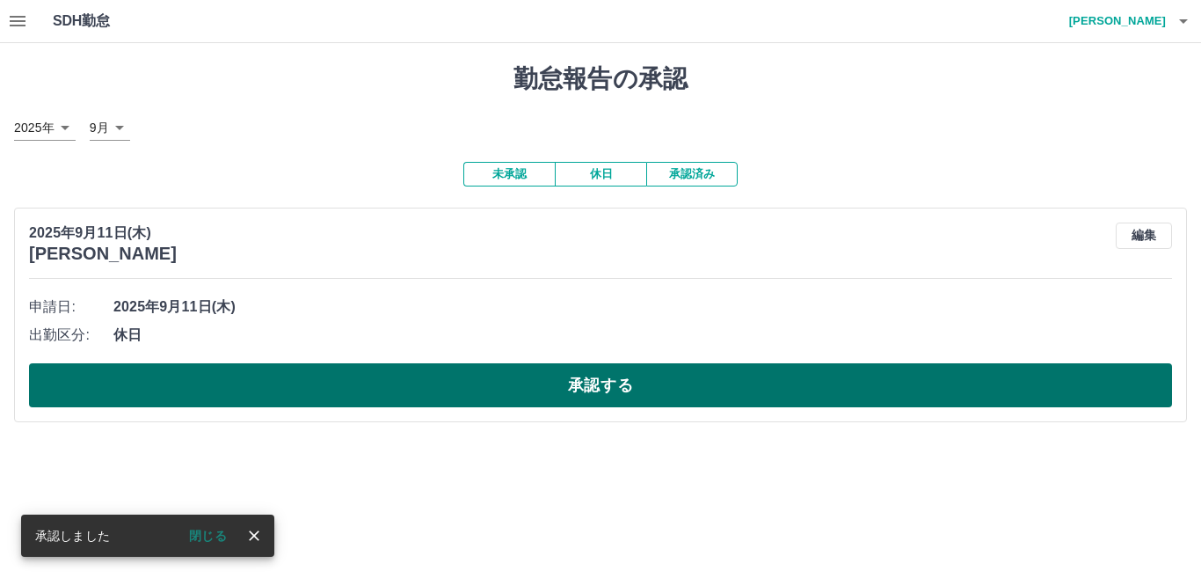
click at [623, 384] on button "承認する" at bounding box center [600, 385] width 1143 height 44
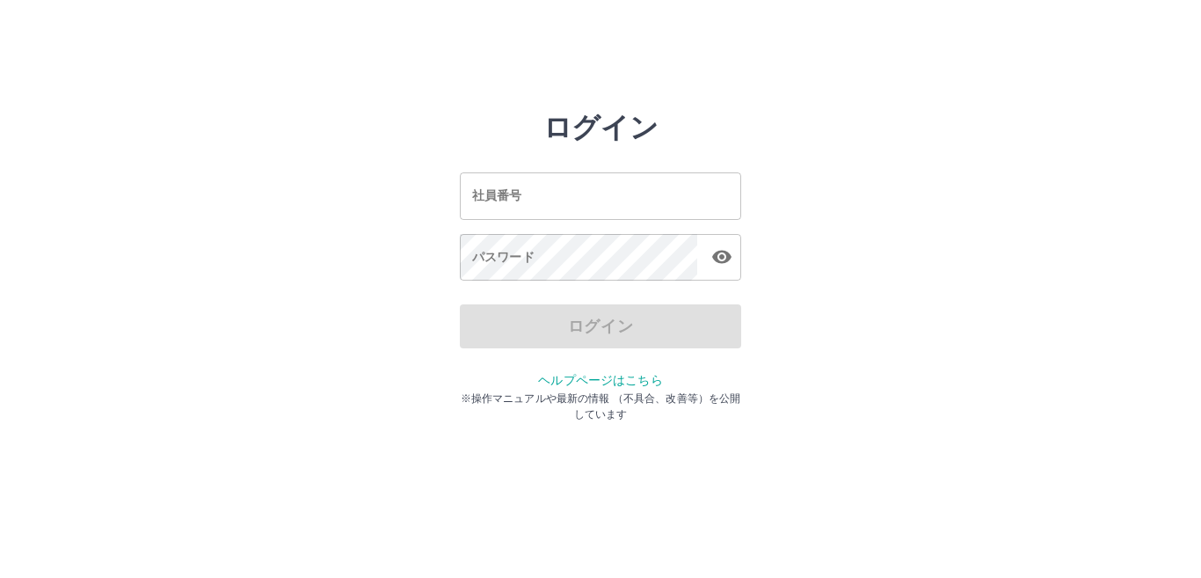
click at [527, 205] on input "社員番号" at bounding box center [600, 195] width 281 height 47
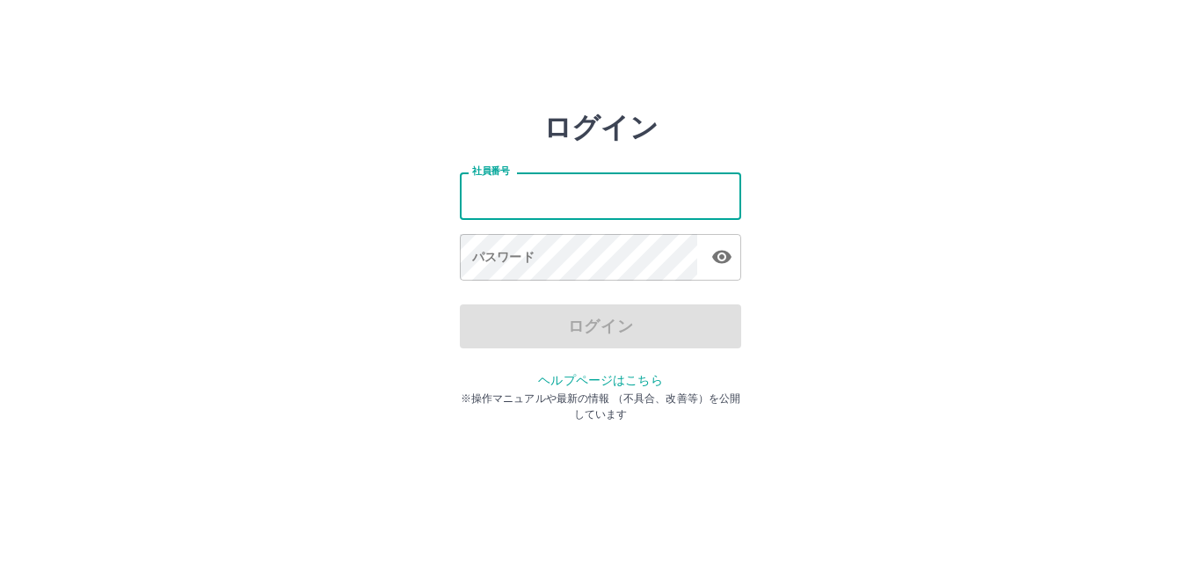
type input "*******"
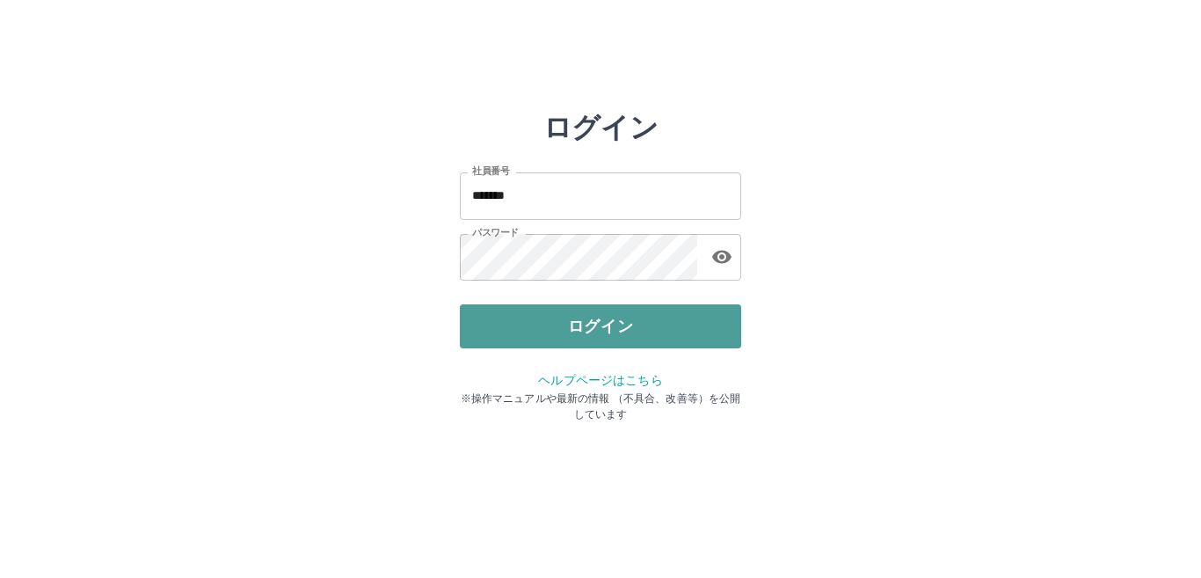
click at [597, 324] on button "ログイン" at bounding box center [600, 326] width 281 height 44
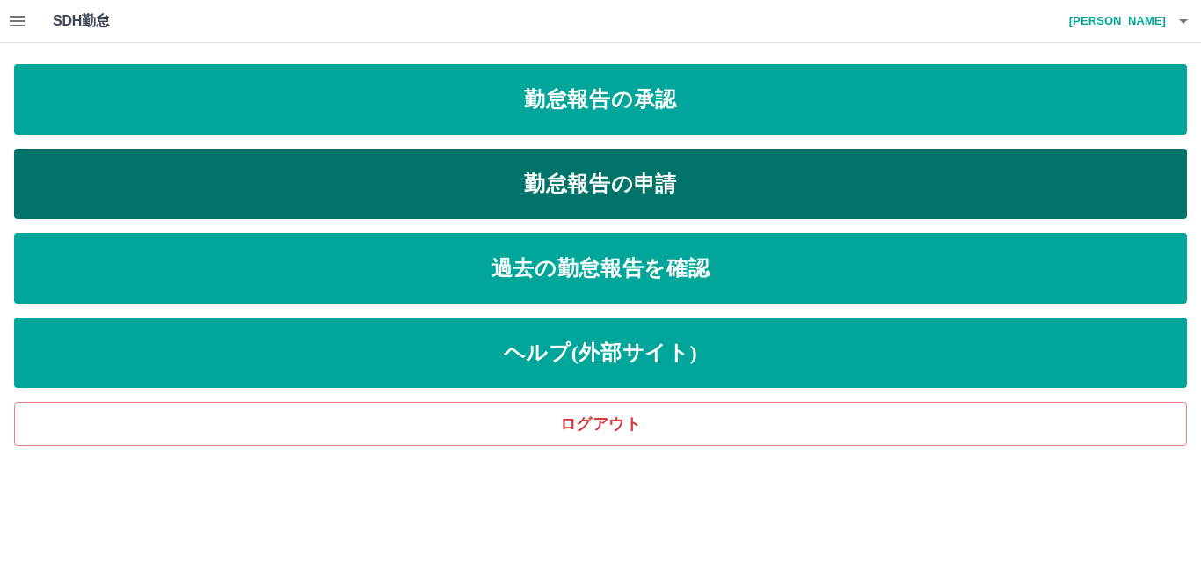
click at [636, 179] on link "勤怠報告の申請" at bounding box center [600, 184] width 1173 height 70
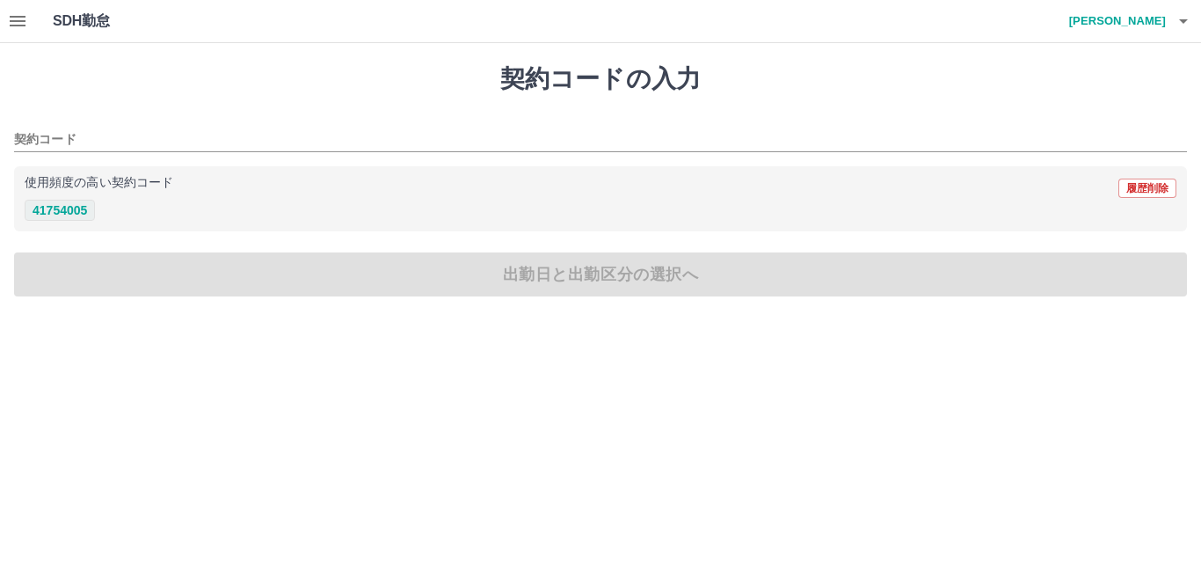
click at [66, 214] on button "41754005" at bounding box center [60, 210] width 70 height 21
type input "********"
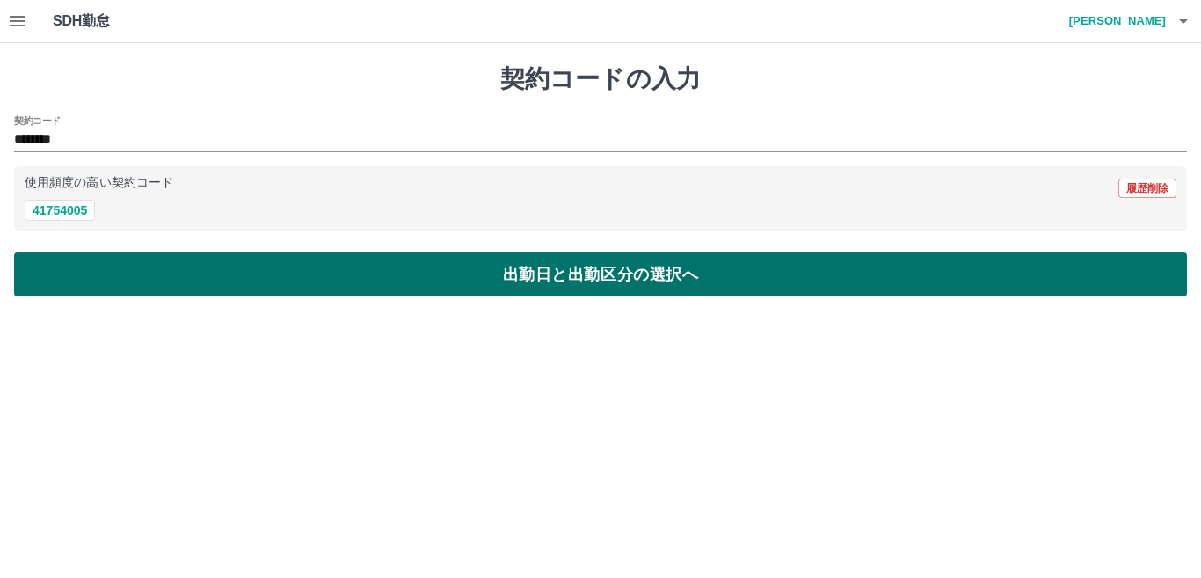
click at [477, 281] on button "出勤日と出勤区分の選択へ" at bounding box center [600, 274] width 1173 height 44
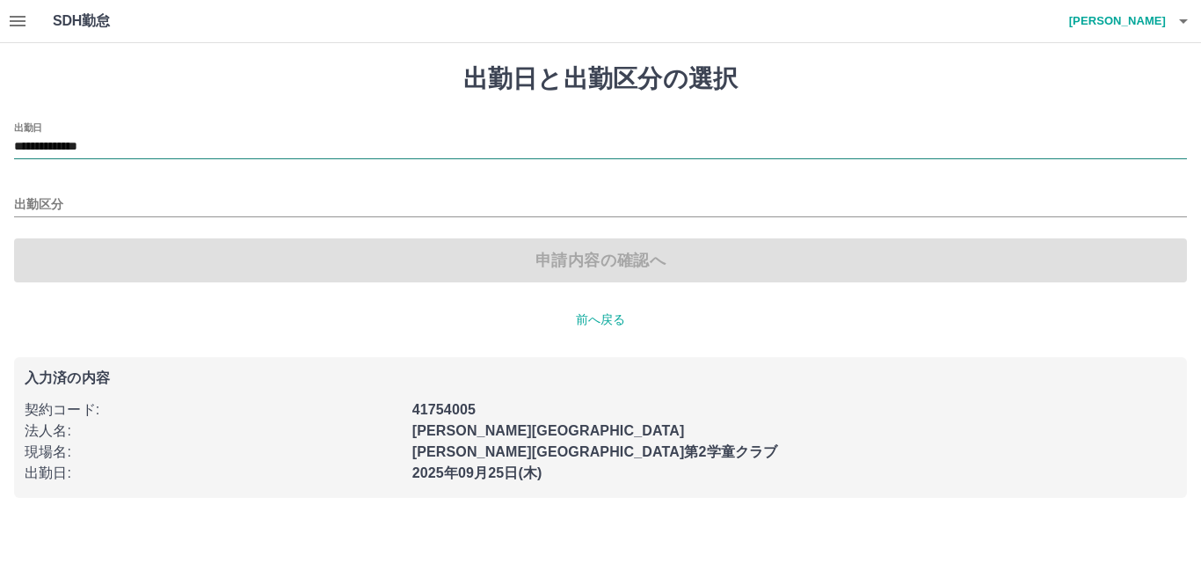
click at [140, 140] on input "**********" at bounding box center [600, 147] width 1173 height 22
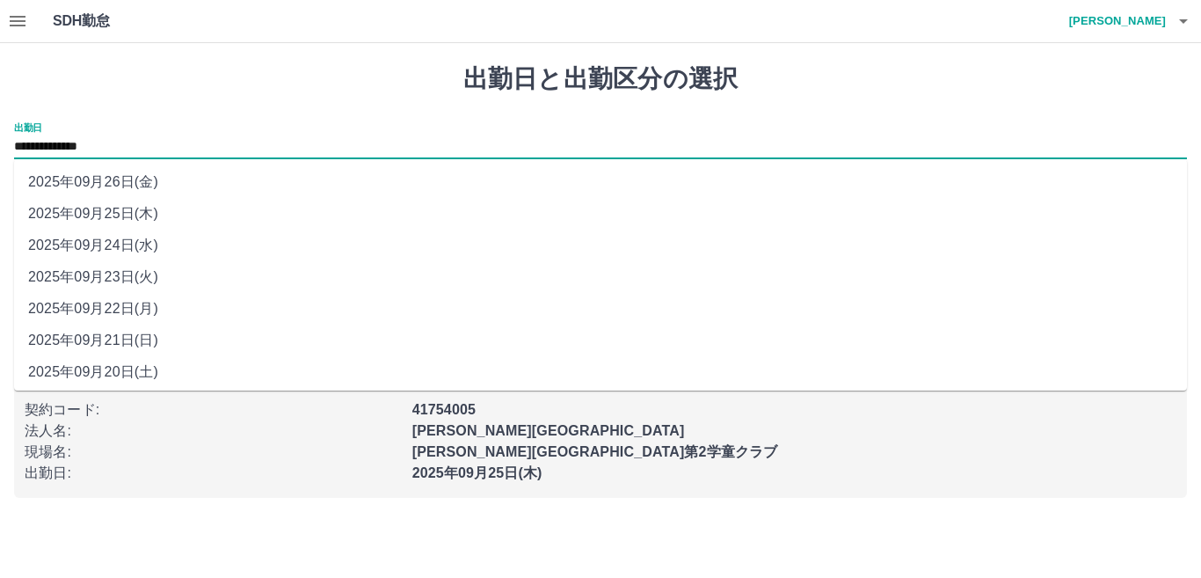
click at [122, 271] on li "2025年09月23日(火)" at bounding box center [600, 277] width 1173 height 32
type input "**********"
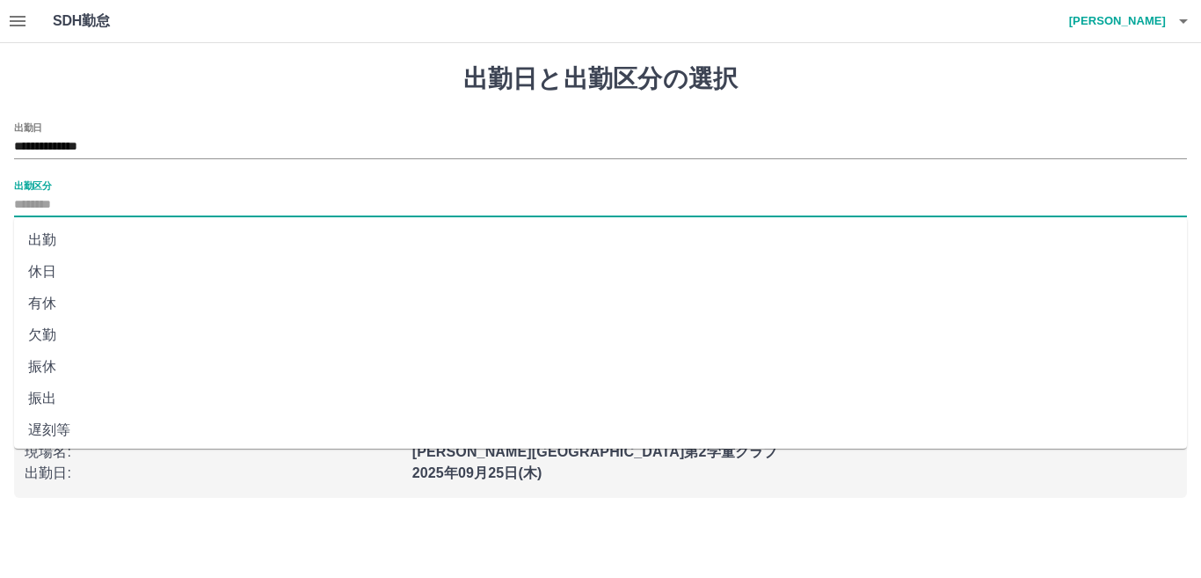
click at [99, 197] on input "出勤区分" at bounding box center [600, 205] width 1173 height 22
click at [58, 270] on li "休日" at bounding box center [600, 272] width 1173 height 32
type input "**"
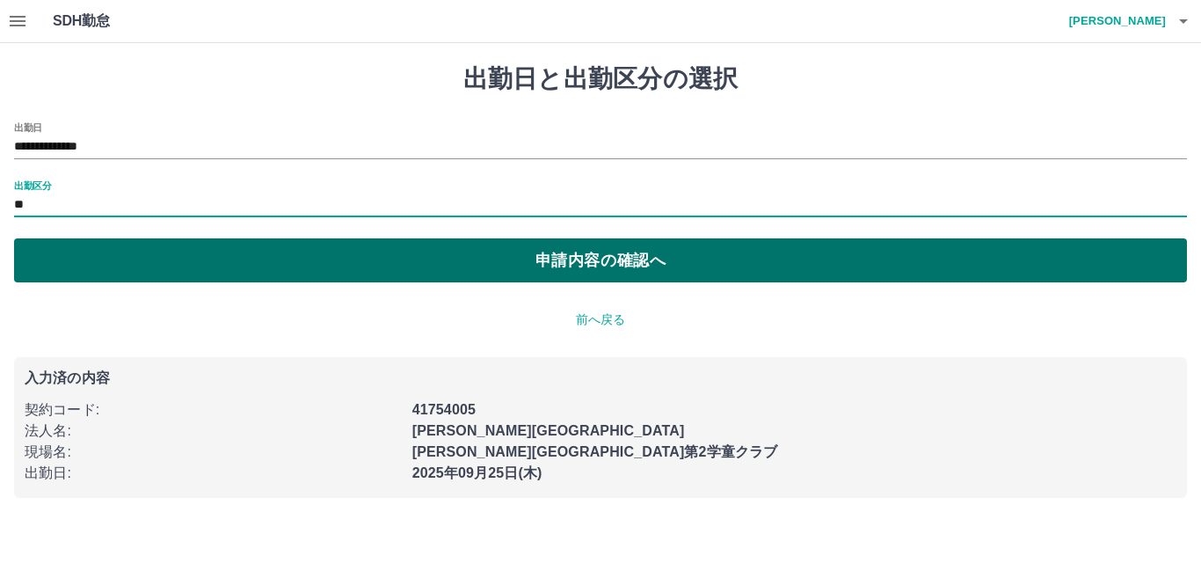
click at [557, 260] on button "申請内容の確認へ" at bounding box center [600, 260] width 1173 height 44
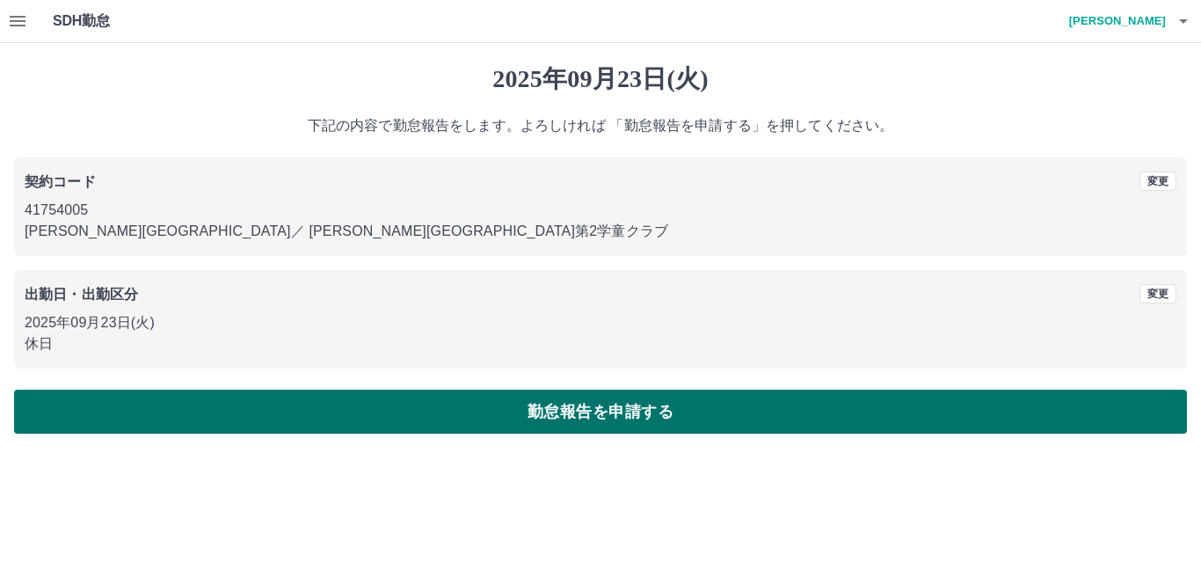
click at [636, 412] on button "勤怠報告を申請する" at bounding box center [600, 412] width 1173 height 44
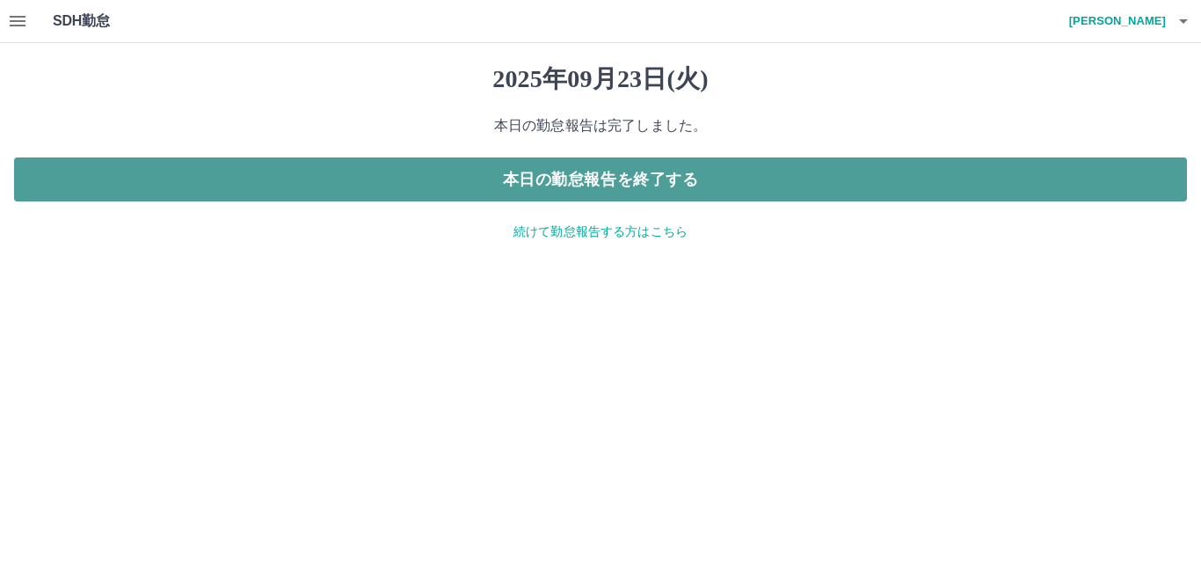
click at [653, 181] on button "本日の勤怠報告を終了する" at bounding box center [600, 179] width 1173 height 44
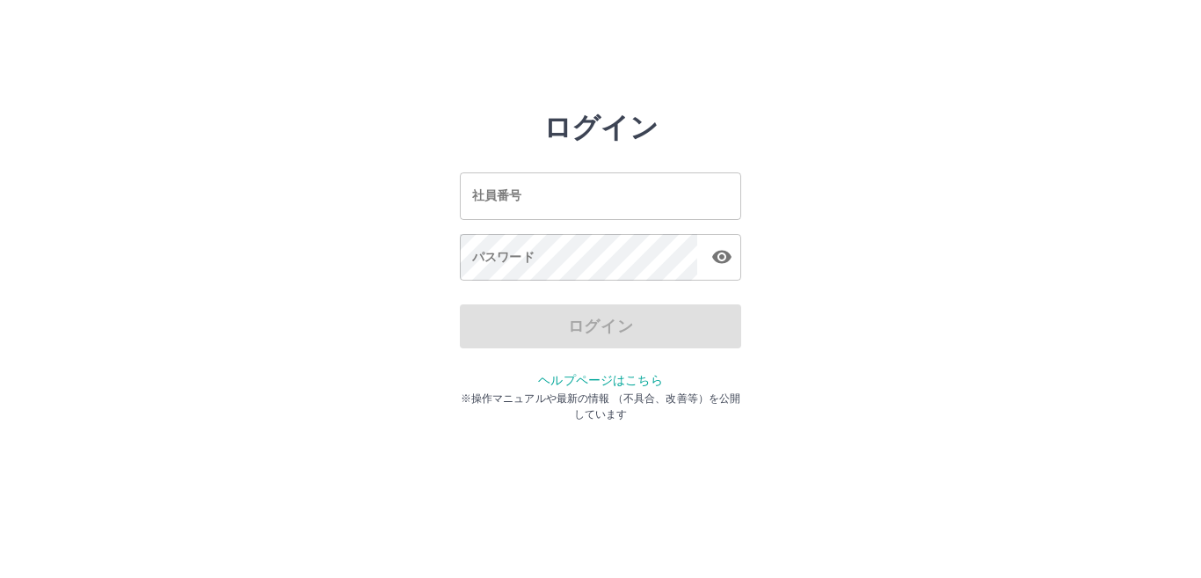
click at [582, 206] on input "社員番号" at bounding box center [600, 195] width 281 height 47
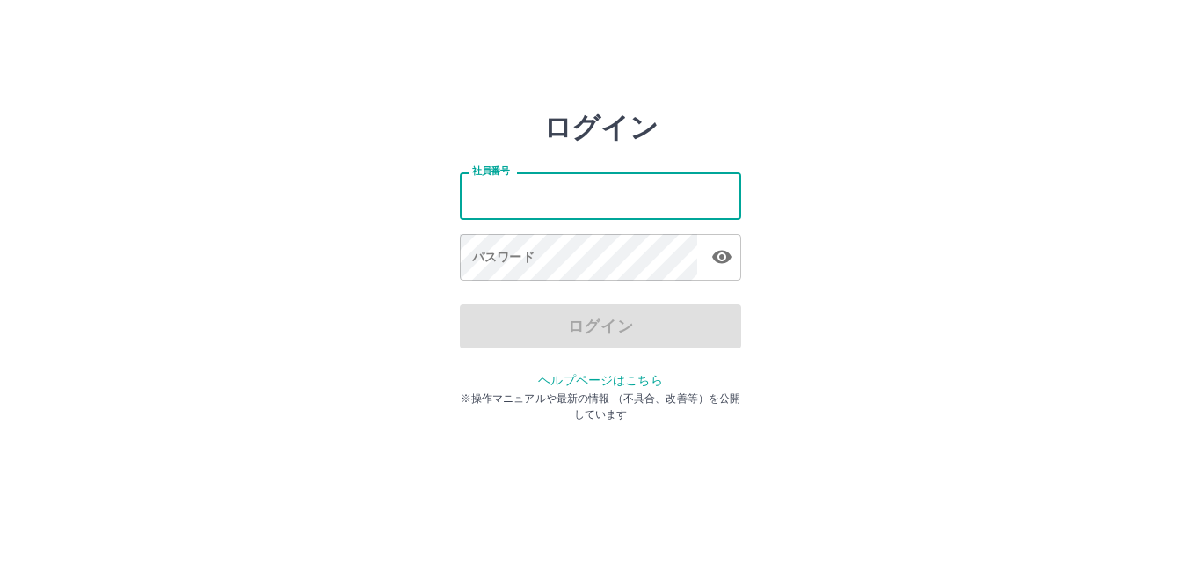
type input "*******"
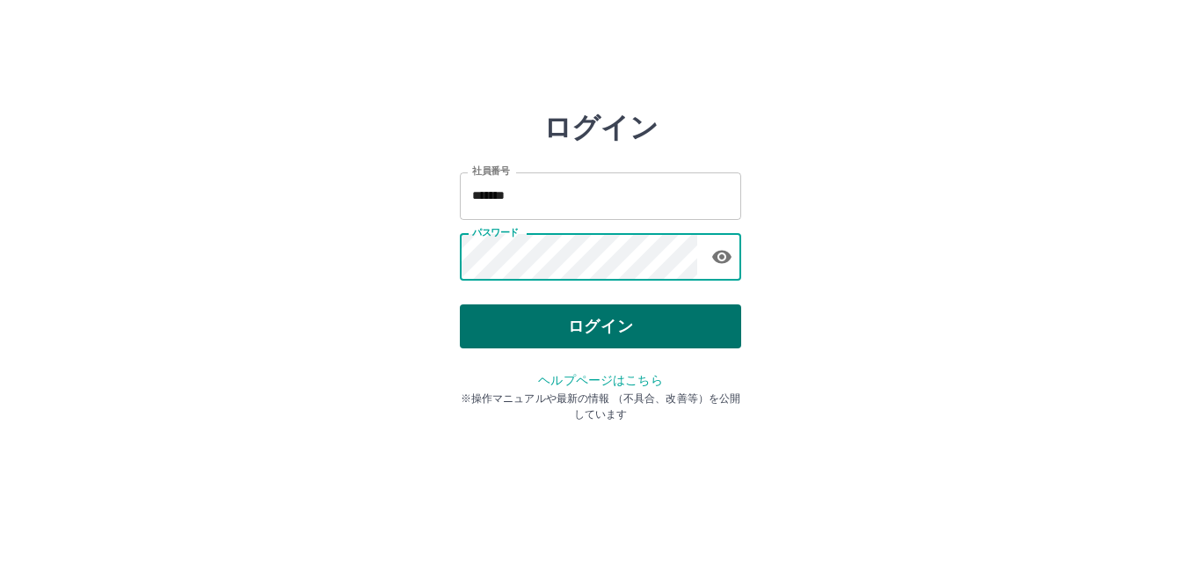
click at [587, 331] on button "ログイン" at bounding box center [600, 326] width 281 height 44
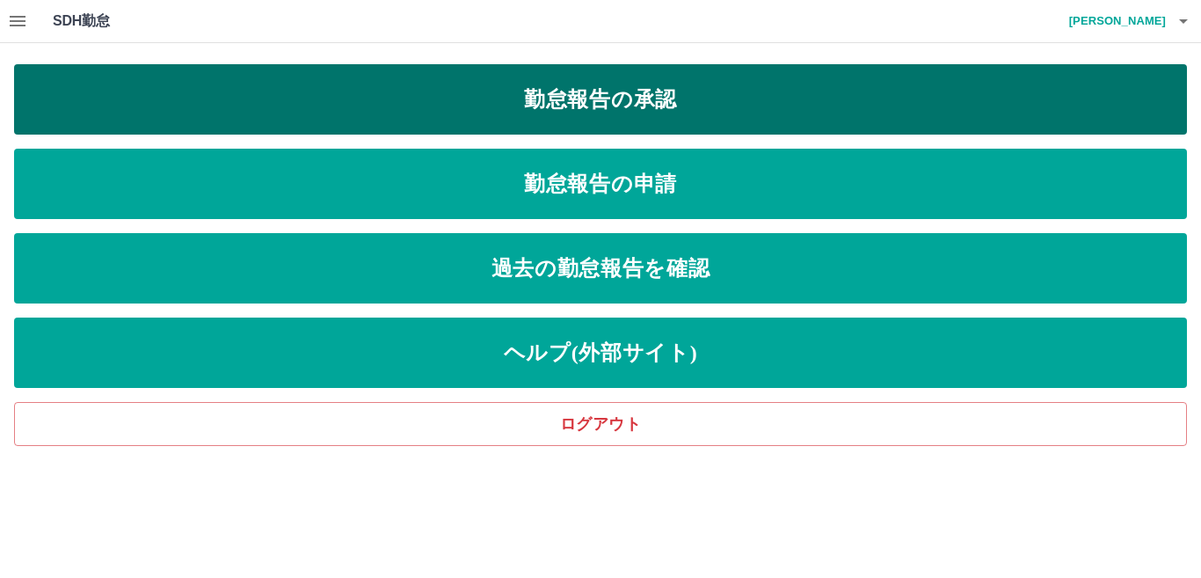
click at [670, 101] on link "勤怠報告の承認" at bounding box center [600, 99] width 1173 height 70
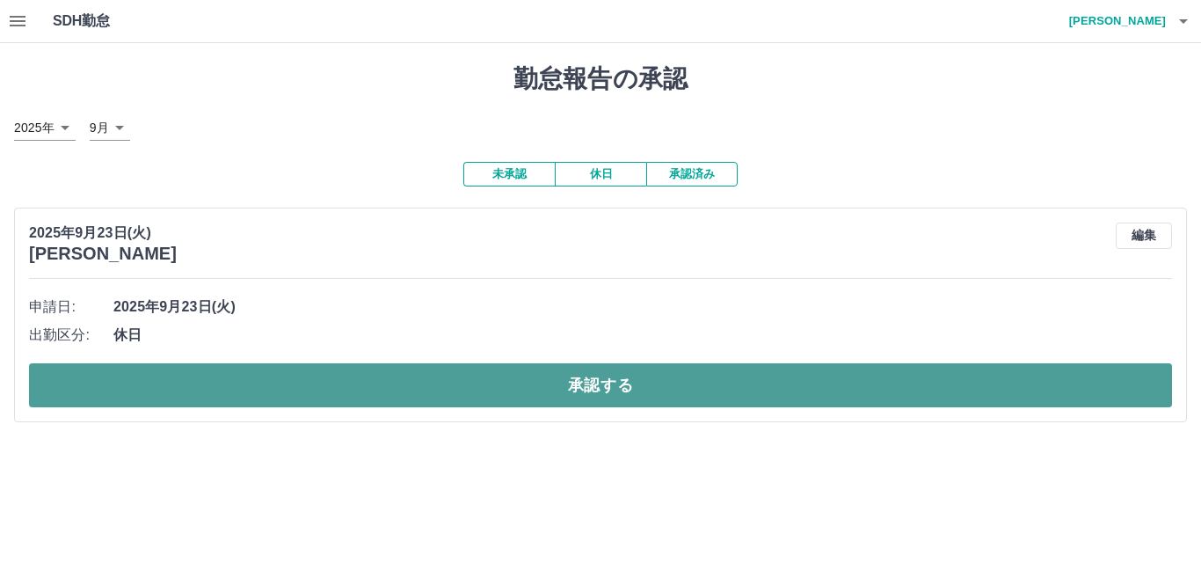
click at [613, 383] on button "承認する" at bounding box center [600, 385] width 1143 height 44
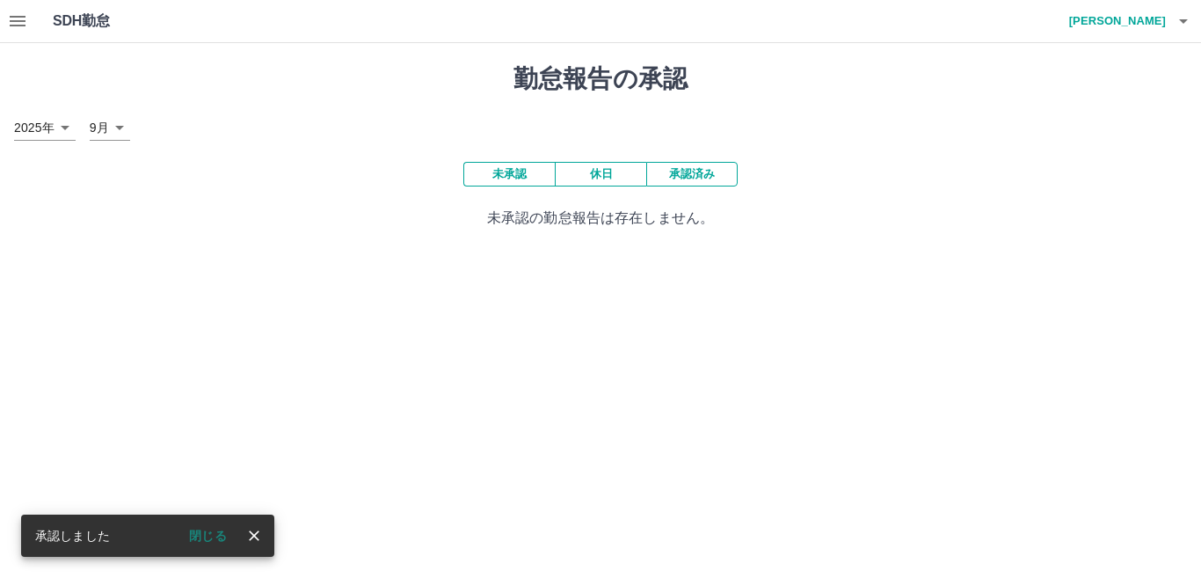
click at [254, 534] on icon "close" at bounding box center [254, 536] width 18 height 18
